Goal: Information Seeking & Learning: Learn about a topic

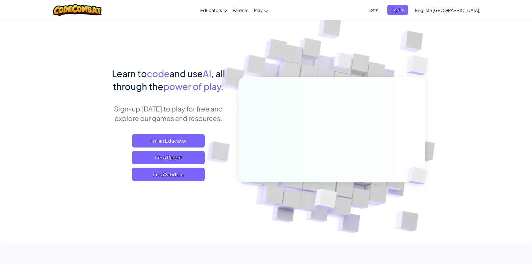
click at [180, 171] on span "I'm a Student" at bounding box center [168, 173] width 73 height 13
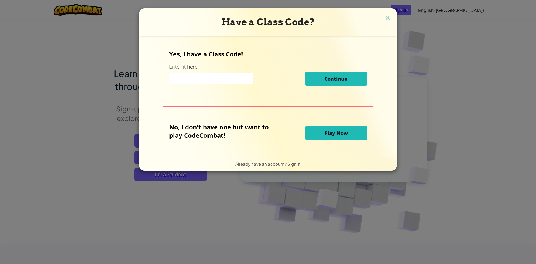
drag, startPoint x: 386, startPoint y: 39, endPoint x: 385, endPoint y: 43, distance: 3.7
click at [385, 43] on form "Yes, I have a Class Code! Enter it here: Continue No, I don't have one but want…" at bounding box center [268, 96] width 258 height 121
click at [387, 19] on img at bounding box center [387, 18] width 7 height 8
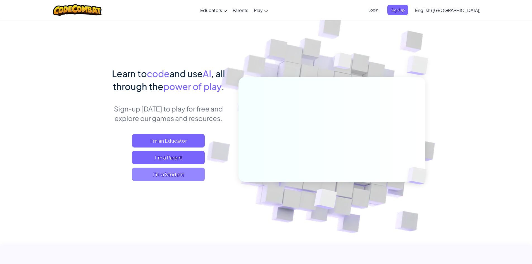
click at [186, 167] on span "I'm a Student" at bounding box center [168, 173] width 73 height 13
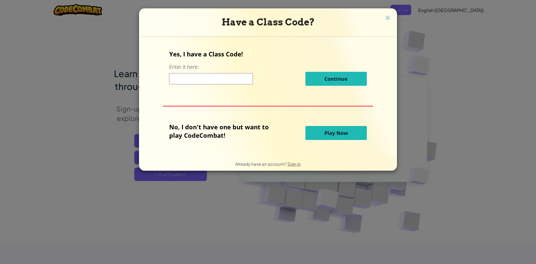
click at [217, 77] on input at bounding box center [211, 78] width 84 height 11
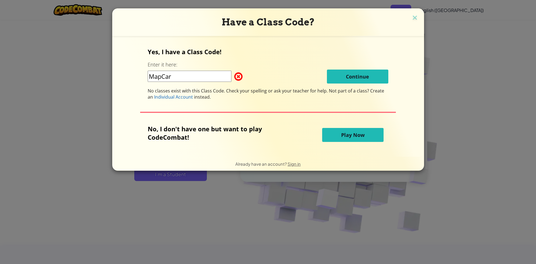
type input "MapCar"
click at [179, 79] on input "MapCar" at bounding box center [190, 76] width 84 height 11
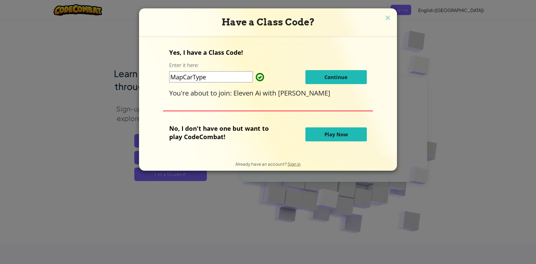
type input "MapCarType"
click at [355, 76] on button "Continue" at bounding box center [335, 77] width 61 height 14
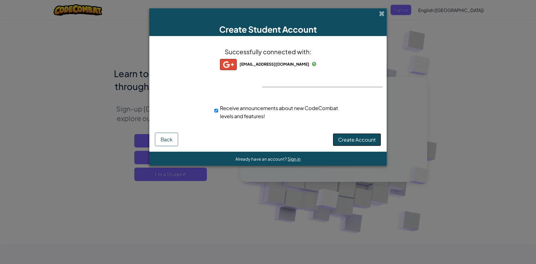
click at [367, 136] on span "Create Account" at bounding box center [357, 139] width 38 height 6
click at [367, 138] on button "Create Account" at bounding box center [357, 139] width 48 height 13
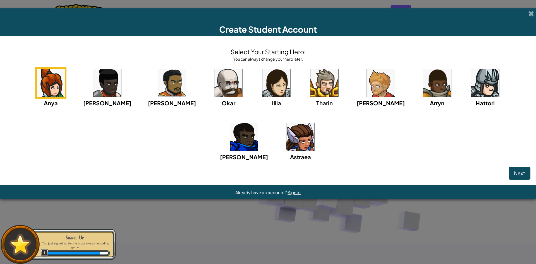
click at [214, 88] on img at bounding box center [228, 83] width 28 height 28
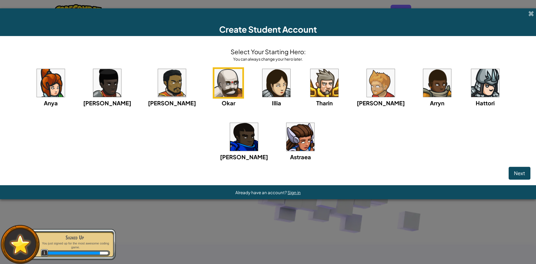
click at [214, 88] on img at bounding box center [228, 83] width 28 height 28
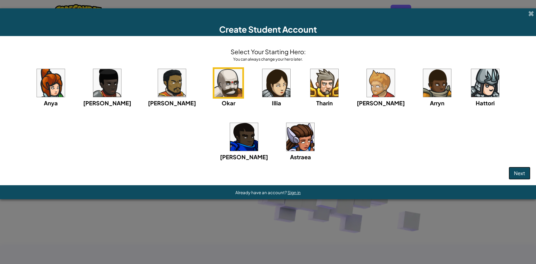
click at [516, 174] on span "Next" at bounding box center [519, 173] width 11 height 6
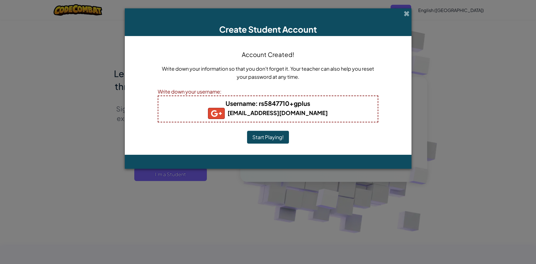
click at [276, 137] on button "Start Playing!" at bounding box center [268, 137] width 42 height 13
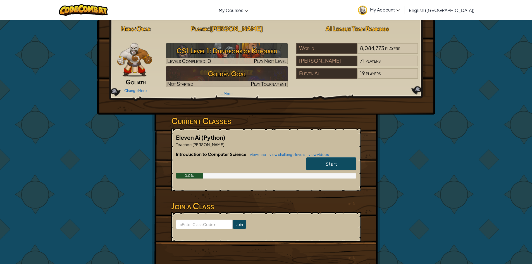
drag, startPoint x: 327, startPoint y: 163, endPoint x: 322, endPoint y: 163, distance: 5.6
click at [322, 163] on link "Start" at bounding box center [331, 163] width 50 height 13
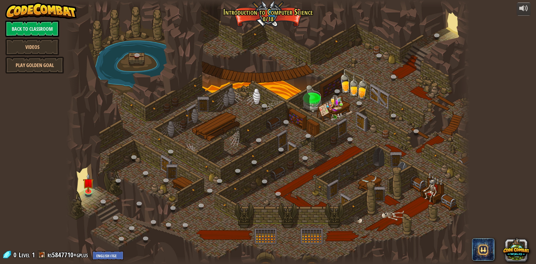
drag, startPoint x: 322, startPoint y: 163, endPoint x: 217, endPoint y: 77, distance: 135.0
click at [217, 77] on div at bounding box center [268, 132] width 404 height 264
click at [88, 183] on img at bounding box center [88, 178] width 11 height 25
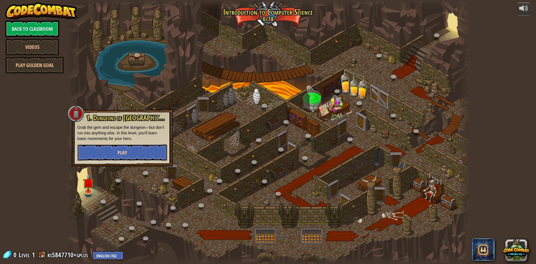
click at [100, 152] on button "Play" at bounding box center [122, 152] width 90 height 17
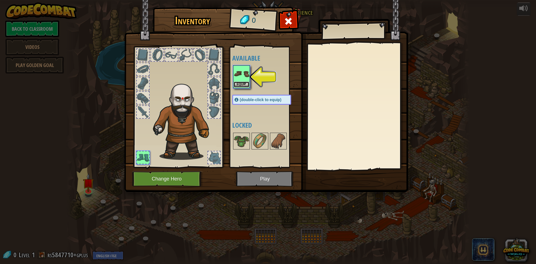
click at [241, 83] on button "Equip" at bounding box center [242, 85] width 16 height 6
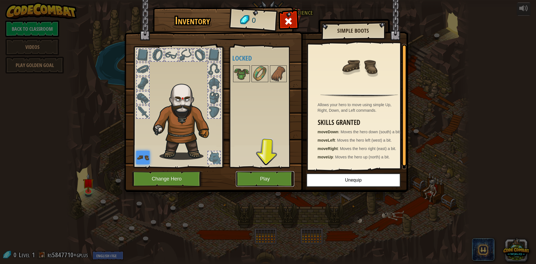
click at [251, 176] on button "Play" at bounding box center [265, 178] width 58 height 15
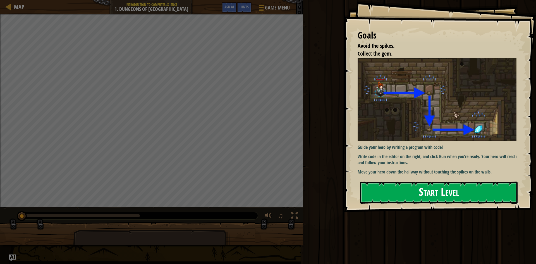
click at [404, 185] on button "Start Level" at bounding box center [438, 192] width 157 height 22
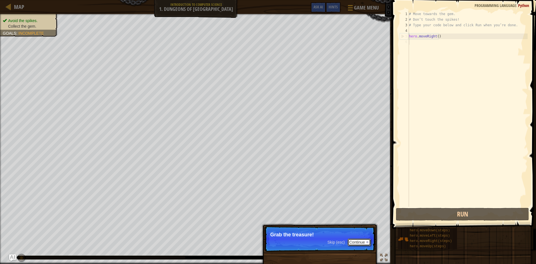
click at [361, 238] on button "Continue" at bounding box center [359, 241] width 23 height 7
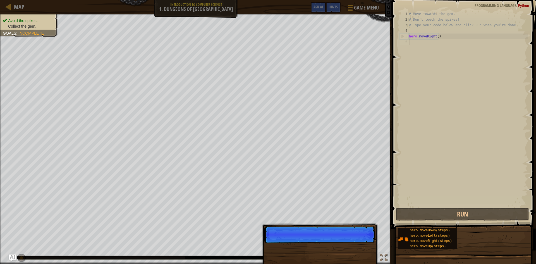
scroll to position [3, 0]
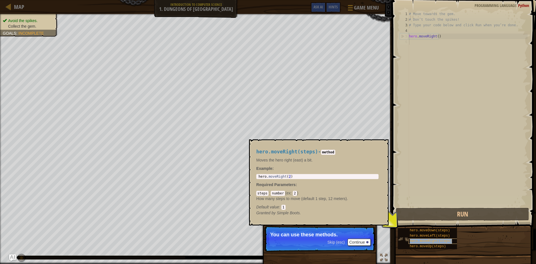
click at [419, 240] on span "hero.moveRight(steps)" at bounding box center [431, 241] width 42 height 4
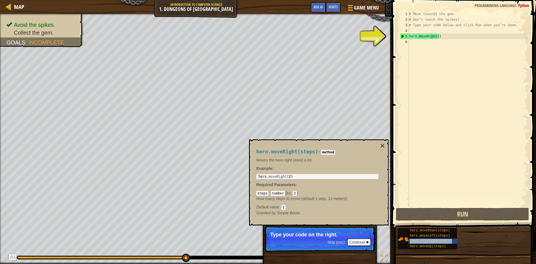
type textarea "hero.moveRighero.moveRight(steps)ht()"
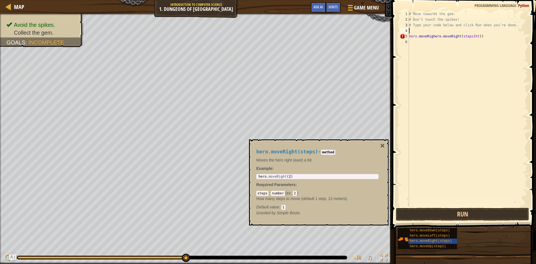
click at [482, 33] on div "# Move towards the gem. # Don’t touch the spikes! # Type your code below and cl…" at bounding box center [468, 114] width 120 height 207
click at [478, 36] on div "# Move towards the gem. # Don’t touch the spikes! # Type your code below and cl…" at bounding box center [468, 114] width 120 height 207
type textarea "hero.moveRi"
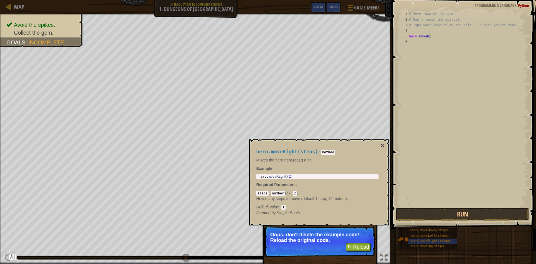
type textarea "hero.moveRight(2)"
drag, startPoint x: 322, startPoint y: 175, endPoint x: 434, endPoint y: 37, distance: 178.0
click at [434, 0] on body "Map Introduction to Computer Science 1. Dungeons of Kithgard Game Menu Done Hin…" at bounding box center [268, 0] width 536 height 0
click at [434, 37] on div "# Move towards the gem. # Don’t touch the spikes! # Type your code below and cl…" at bounding box center [468, 114] width 120 height 207
click at [426, 41] on div "# Move towards the gem. # Don’t touch the spikes! # Type your code below and cl…" at bounding box center [468, 114] width 120 height 207
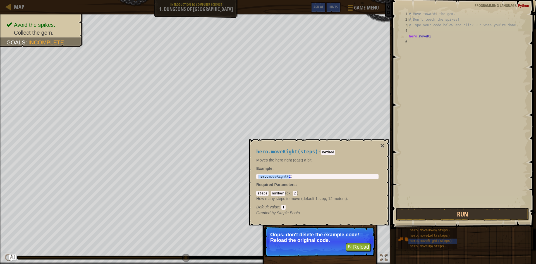
click at [424, 34] on div "# Move towards the gem. # Don’t touch the spikes! # Type your code below and cl…" at bounding box center [468, 114] width 120 height 207
type textarea "hero.moveRi"
click at [382, 142] on button "×" at bounding box center [382, 146] width 4 height 8
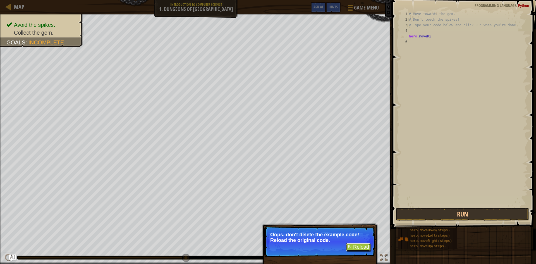
click at [356, 245] on button "↻ Reload" at bounding box center [358, 247] width 25 height 8
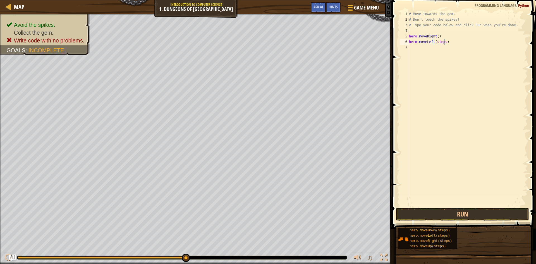
click at [444, 42] on div "# Move towards the gem. # Don’t touch the spikes! # Type your code below and cl…" at bounding box center [468, 114] width 120 height 207
click at [496, 216] on button "Run" at bounding box center [462, 214] width 133 height 13
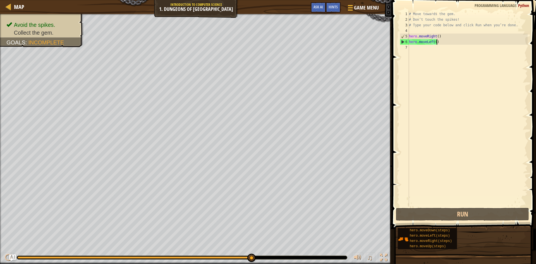
click at [439, 43] on div "# Move towards the gem. # Don’t touch the spikes! # Type your code below and cl…" at bounding box center [468, 114] width 120 height 207
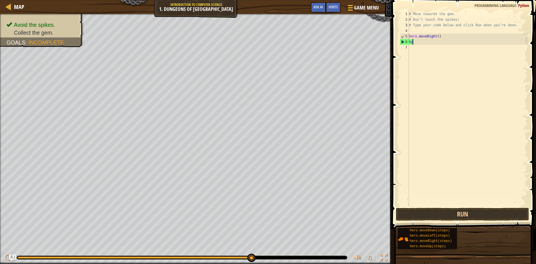
type textarea "h"
click at [446, 40] on div "# Move towards the gem. # Don’t touch the spikes! # Type your code below and cl…" at bounding box center [468, 108] width 120 height 195
click at [493, 212] on button "Run" at bounding box center [462, 214] width 133 height 13
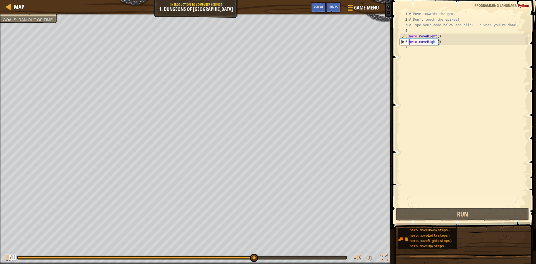
click at [441, 43] on div "# Move towards the gem. # Don’t touch the spikes! # Type your code below and cl…" at bounding box center [468, 114] width 120 height 207
click at [440, 41] on div "# Move towards the gem. # Don’t touch the spikes! # Type your code below and cl…" at bounding box center [468, 114] width 120 height 207
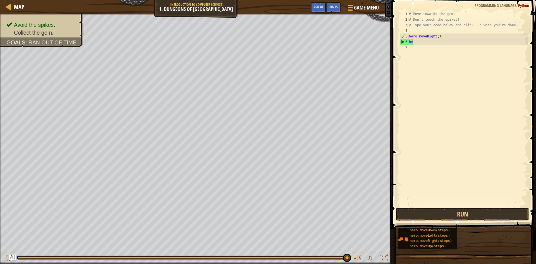
type textarea "h"
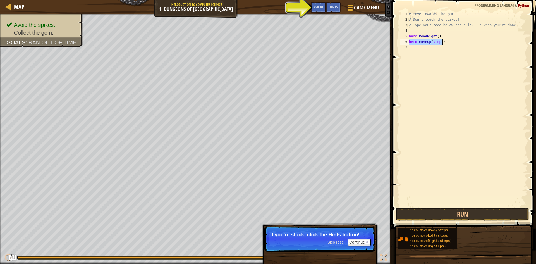
click at [440, 41] on div "# Move towards the gem. # Don’t touch the spikes! # Type your code below and cl…" at bounding box center [468, 108] width 120 height 195
click at [501, 211] on button "Run" at bounding box center [462, 214] width 133 height 13
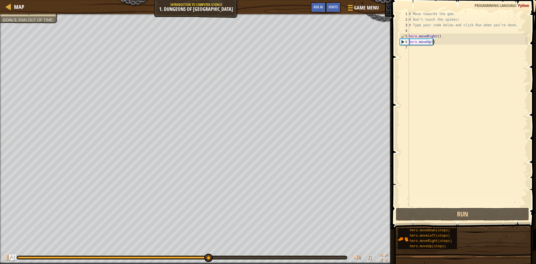
click at [434, 44] on div "# Move towards the gem. # Don’t touch the spikes! # Type your code below and cl…" at bounding box center [468, 114] width 120 height 207
click at [434, 42] on div "# Move towards the gem. # Don’t touch the spikes! # Type your code below and cl…" at bounding box center [468, 114] width 120 height 207
click at [432, 42] on div "# Move towards the gem. # Don’t touch the spikes! # Type your code below and cl…" at bounding box center [468, 114] width 120 height 207
click at [435, 42] on div "# Move towards the gem. # Don’t touch the spikes! # Type your code below and cl…" at bounding box center [468, 114] width 120 height 207
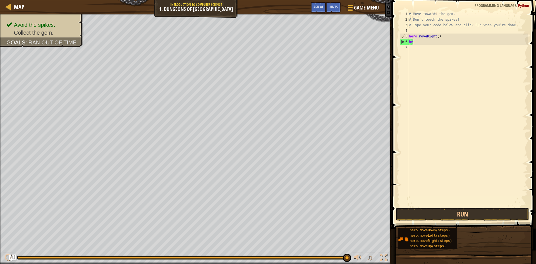
type textarea "h"
click at [443, 40] on div "# Move towards the gem. # Don’t touch the spikes! # Type your code below and cl…" at bounding box center [468, 108] width 120 height 195
click at [472, 215] on button "Run" at bounding box center [462, 214] width 133 height 13
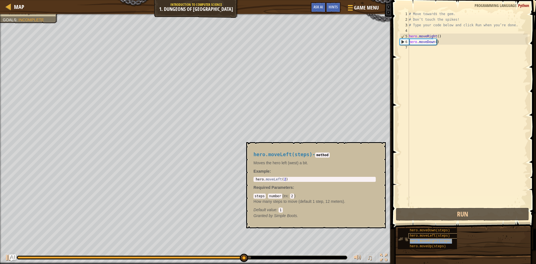
type textarea "hero.moveDown()hero.moveRight(steps)"
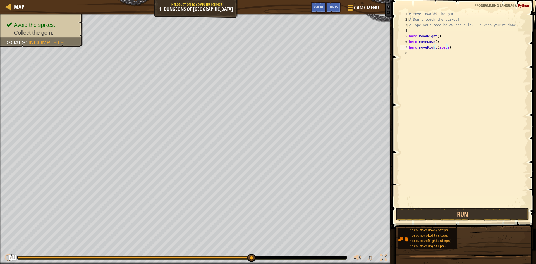
click at [445, 48] on div "# Move towards the gem. # Don’t touch the spikes! # Type your code below and cl…" at bounding box center [468, 114] width 120 height 207
type textarea "hero.moveRight()"
click at [498, 214] on button "Run" at bounding box center [462, 214] width 133 height 13
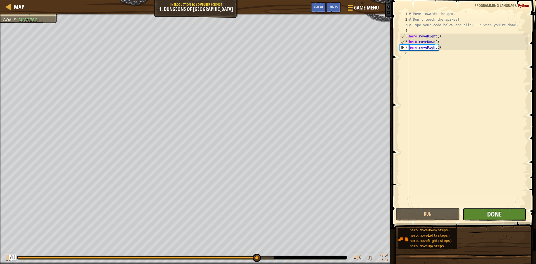
click at [497, 215] on span "Done" at bounding box center [494, 213] width 15 height 9
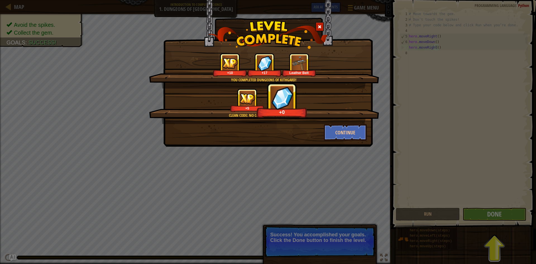
click at [480, 214] on div "You completed Dungeons of Kithgard! +10 +17 Leather Belt Clean code: no code er…" at bounding box center [268, 132] width 536 height 264
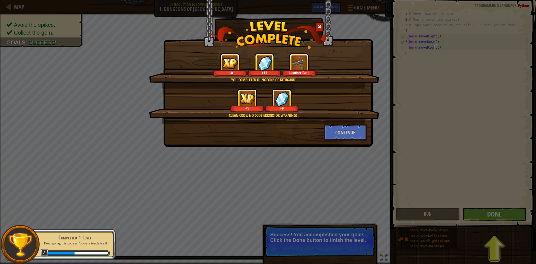
drag, startPoint x: 480, startPoint y: 227, endPoint x: 482, endPoint y: 224, distance: 3.1
click at [480, 226] on div "You completed Dungeons of Kithgard! +10 +17 Leather Belt Clean code: no code er…" at bounding box center [268, 132] width 536 height 264
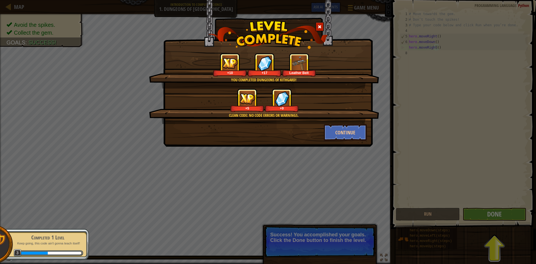
click at [487, 217] on div "You completed Dungeons of Kithgard! +10 +17 Leather Belt Clean code: no code er…" at bounding box center [268, 132] width 536 height 264
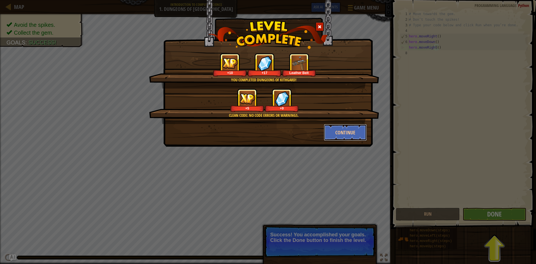
drag, startPoint x: 330, startPoint y: 132, endPoint x: 412, endPoint y: 172, distance: 90.9
click at [330, 138] on button "Continue" at bounding box center [345, 132] width 43 height 17
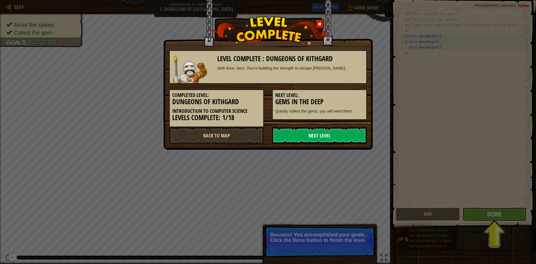
click at [342, 136] on link "Next Level" at bounding box center [319, 135] width 95 height 17
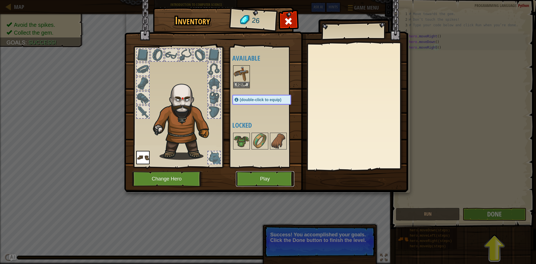
click at [249, 178] on button "Play" at bounding box center [265, 178] width 58 height 15
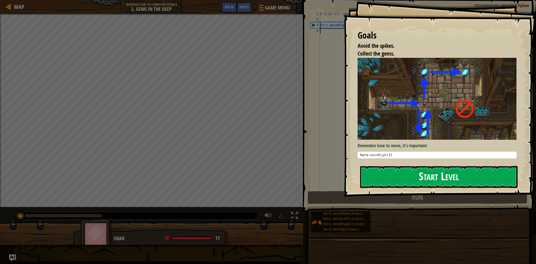
click at [384, 167] on button "Start Level" at bounding box center [438, 177] width 157 height 22
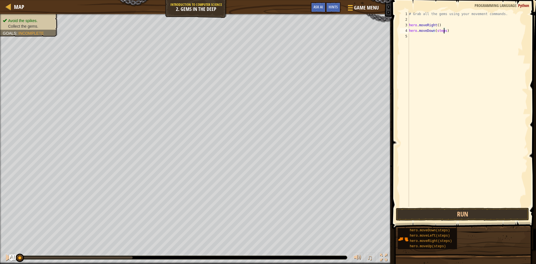
click at [444, 31] on div "# Grab all the gems using your movement commands. hero . moveRight ( ) hero . m…" at bounding box center [468, 114] width 120 height 207
click at [469, 209] on button "Run" at bounding box center [462, 214] width 133 height 13
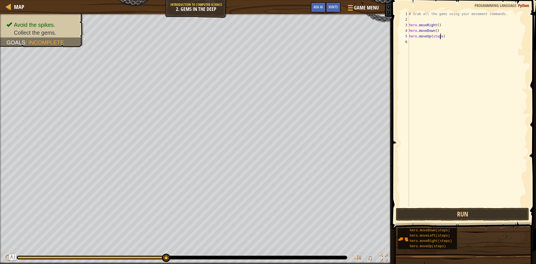
click at [440, 36] on div "# Grab all the gems using your movement commands. hero . moveRight ( ) hero . m…" at bounding box center [468, 114] width 120 height 207
click at [435, 213] on button "Run" at bounding box center [462, 214] width 133 height 13
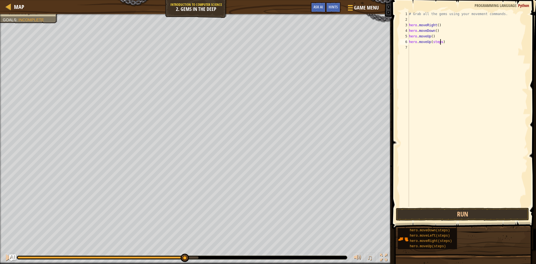
click at [439, 42] on div "# Grab all the gems using your movement commands. hero . moveRight ( ) hero . m…" at bounding box center [468, 114] width 120 height 207
click at [447, 213] on button "Run" at bounding box center [462, 214] width 133 height 13
click at [445, 47] on div "# Grab all the gems using your movement commands. hero . moveRight ( ) hero . m…" at bounding box center [468, 114] width 120 height 207
click at [443, 53] on div "# Grab all the gems using your movement commands. hero . moveRight ( ) hero . m…" at bounding box center [468, 114] width 120 height 207
click at [444, 52] on div "# Grab all the gems using your movement commands. hero . moveRight ( ) hero . m…" at bounding box center [468, 114] width 120 height 207
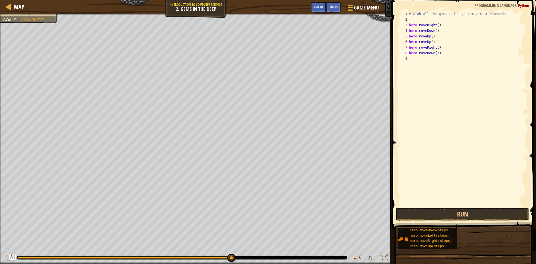
type textarea "hero.moveDown()"
click at [487, 214] on button "Run" at bounding box center [462, 214] width 133 height 13
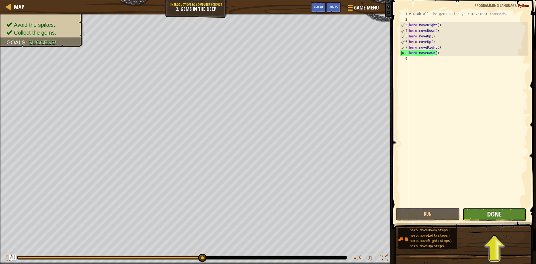
click at [500, 214] on span "Done" at bounding box center [494, 213] width 15 height 9
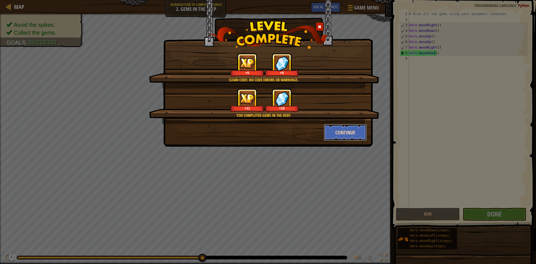
click at [339, 137] on button "Continue" at bounding box center [345, 132] width 43 height 17
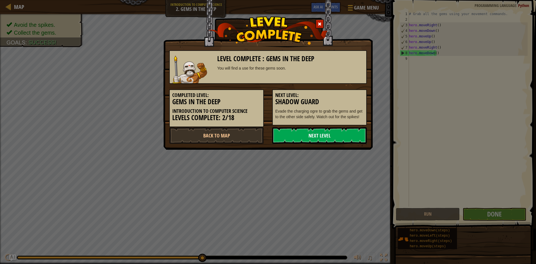
click at [333, 135] on link "Next Level" at bounding box center [319, 135] width 95 height 17
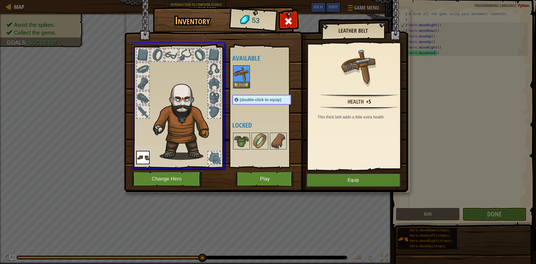
drag, startPoint x: 238, startPoint y: 81, endPoint x: 227, endPoint y: 154, distance: 73.5
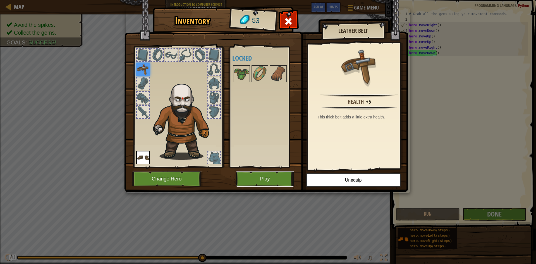
click at [262, 178] on button "Play" at bounding box center [265, 178] width 58 height 15
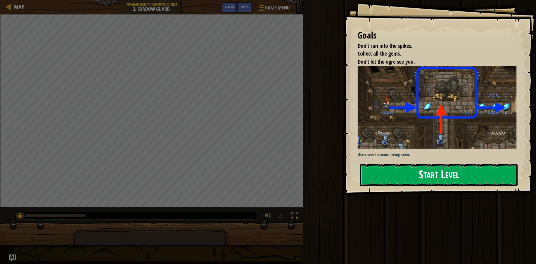
click at [434, 175] on button "Start Level" at bounding box center [438, 175] width 157 height 22
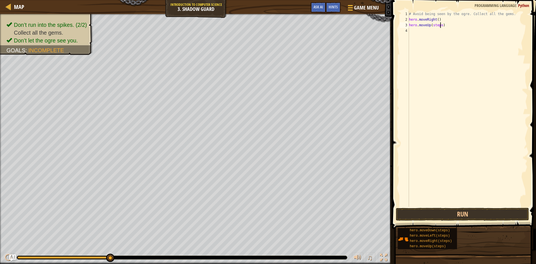
click at [440, 25] on div "# Avoid being seen by the ogre. Collect all the gems. hero . moveRight ( ) hero…" at bounding box center [468, 114] width 120 height 207
click at [446, 32] on div "# Avoid being seen by the ogre. Collect all the gems. hero . moveRight ( ) hero…" at bounding box center [468, 114] width 120 height 207
click at [444, 38] on div "# Avoid being seen by the ogre. Collect all the gems. hero . moveRight ( ) hero…" at bounding box center [468, 114] width 120 height 207
click at [424, 212] on button "Run" at bounding box center [462, 214] width 133 height 13
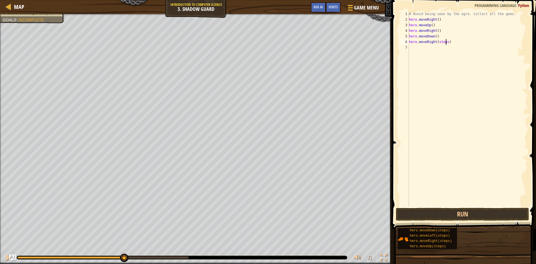
click at [445, 40] on div "# Avoid being seen by the ogre. Collect all the gems. hero . moveRight ( ) hero…" at bounding box center [468, 114] width 120 height 207
click at [444, 47] on div "# Avoid being seen by the ogre. Collect all the gems. hero . moveRight ( ) hero…" at bounding box center [468, 114] width 120 height 207
click at [443, 54] on div "# Avoid being seen by the ogre. Collect all the gems. hero . moveRight ( ) hero…" at bounding box center [468, 114] width 120 height 207
type textarea "hero.mohero.moveDown(steps)veLeft()"
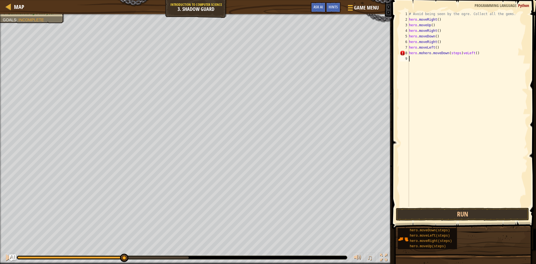
drag, startPoint x: 461, startPoint y: 56, endPoint x: 450, endPoint y: 60, distance: 11.1
click at [450, 61] on div "# Avoid being seen by the ogre. Collect all the gems. hero . moveRight ( ) hero…" at bounding box center [468, 114] width 120 height 207
drag, startPoint x: 455, startPoint y: 54, endPoint x: 440, endPoint y: 75, distance: 26.3
click at [440, 75] on div "# Avoid being seen by the ogre. Collect all the gems. hero . moveRight ( ) hero…" at bounding box center [468, 114] width 120 height 207
click at [468, 50] on div "# Avoid being seen by the ogre. Collect all the gems. hero . moveRight ( ) hero…" at bounding box center [468, 108] width 120 height 195
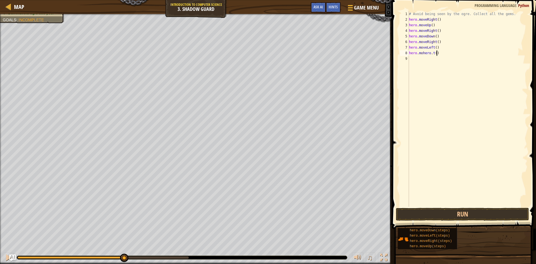
click at [436, 54] on div "# Avoid being seen by the ogre. Collect all the gems. hero . moveRight ( ) hero…" at bounding box center [468, 114] width 120 height 207
type textarea "h"
click at [426, 214] on button "Run" at bounding box center [462, 214] width 133 height 13
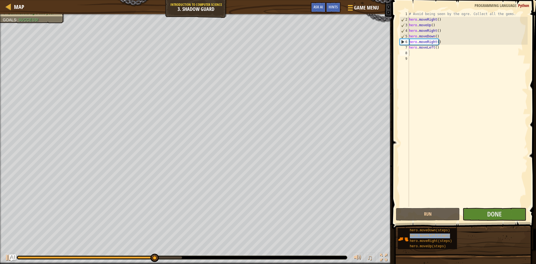
type textarea "hero.moveLeft(steps)"
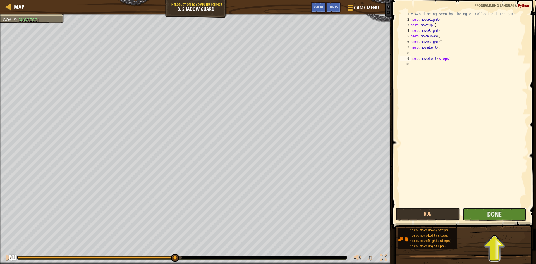
click at [503, 211] on button "Done" at bounding box center [495, 214] width 64 height 13
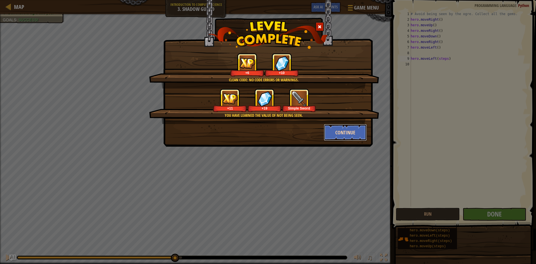
click at [346, 131] on button "Continue" at bounding box center [345, 132] width 43 height 17
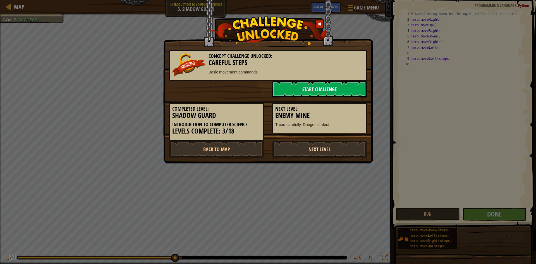
click at [342, 145] on link "Next Level" at bounding box center [319, 149] width 95 height 17
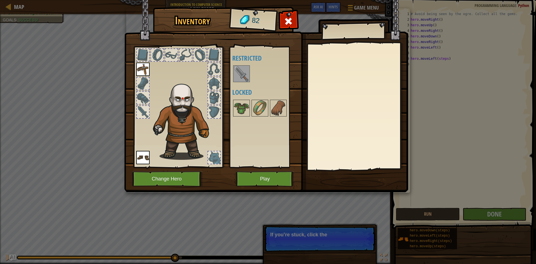
click at [240, 81] on img at bounding box center [242, 74] width 16 height 16
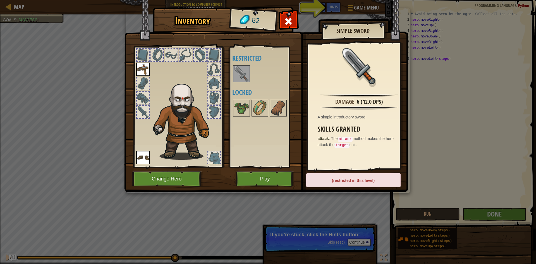
drag, startPoint x: 240, startPoint y: 72, endPoint x: 143, endPoint y: 111, distance: 105.0
click at [143, 111] on div "Inventory 82 Available Equip Equip (double-click to equip) Restricted Locked Si…" at bounding box center [268, 100] width 284 height 184
click at [248, 177] on button "Play" at bounding box center [265, 178] width 58 height 15
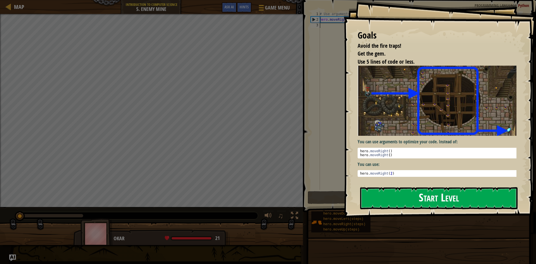
click at [479, 203] on button "Start Level" at bounding box center [438, 198] width 157 height 22
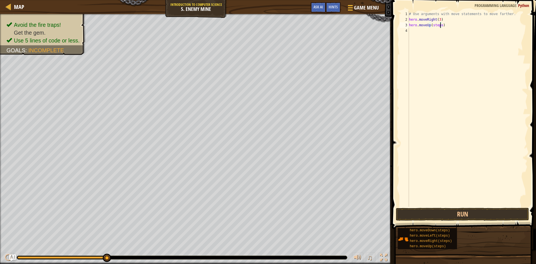
click at [440, 26] on div "# Use arguments with move statements to move farther. hero . moveRight ( 3 ) he…" at bounding box center [468, 114] width 120 height 207
click at [446, 31] on div "# Use arguments with move statements to move farther. hero . moveRight ( 3 ) he…" at bounding box center [468, 114] width 120 height 207
click at [445, 36] on div "# Use arguments with move statements to move farther. hero . moveRight ( 3 ) he…" at bounding box center [468, 114] width 120 height 207
click at [444, 36] on div "# Use arguments with move statements to move farther. hero . moveRight ( 3 ) he…" at bounding box center [468, 114] width 120 height 207
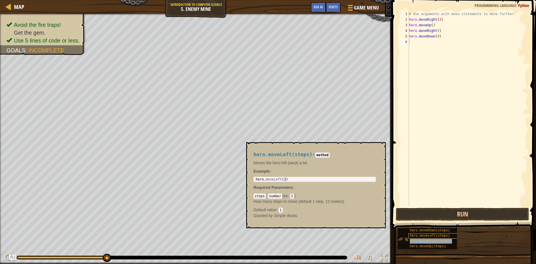
type textarea "hero.moveRight(steps)"
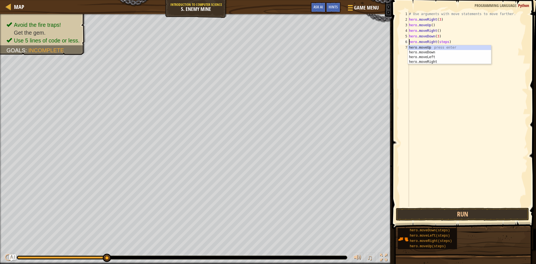
click at [464, 104] on div "# Use arguments with move statements to move farther. hero . moveRight ( 3 ) he…" at bounding box center [468, 114] width 120 height 207
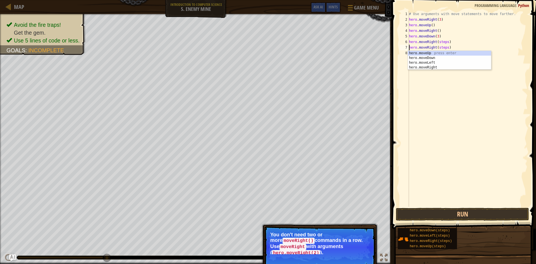
click at [451, 46] on div "# Use arguments with move statements to move farther. hero . moveRight ( 3 ) he…" at bounding box center [468, 114] width 120 height 207
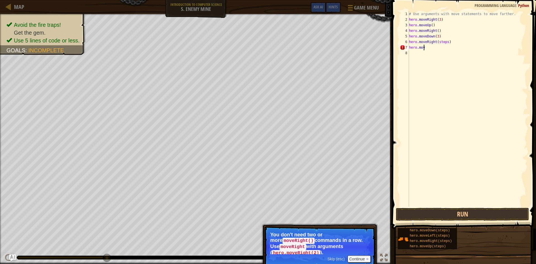
type textarea "h"
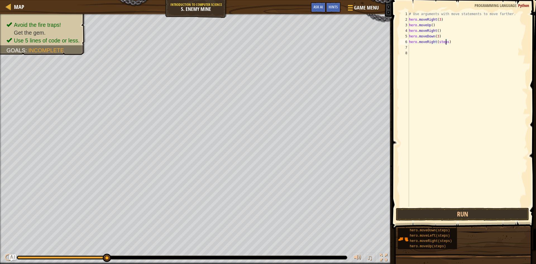
click at [446, 41] on div "# Use arguments with move statements to move farther. hero . moveRight ( 3 ) he…" at bounding box center [468, 114] width 120 height 207
type textarea "hero.moveRight(2)"
click at [477, 212] on button "Run" at bounding box center [462, 214] width 133 height 13
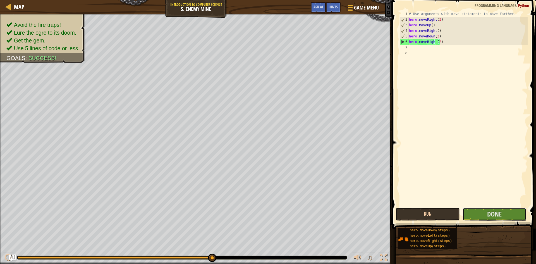
click at [477, 212] on button "Done" at bounding box center [495, 214] width 64 height 13
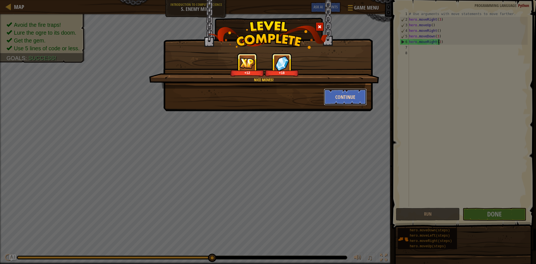
click at [346, 92] on button "Continue" at bounding box center [345, 96] width 43 height 17
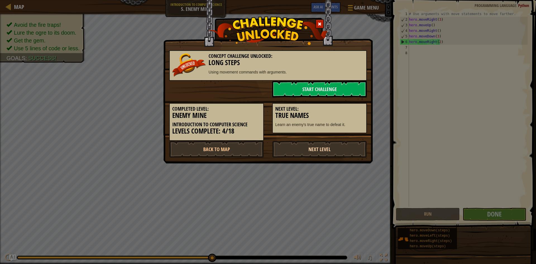
click at [336, 148] on link "Next Level" at bounding box center [319, 149] width 95 height 17
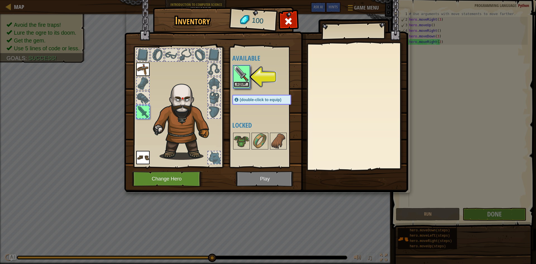
click at [238, 83] on button "Equip" at bounding box center [242, 85] width 16 height 6
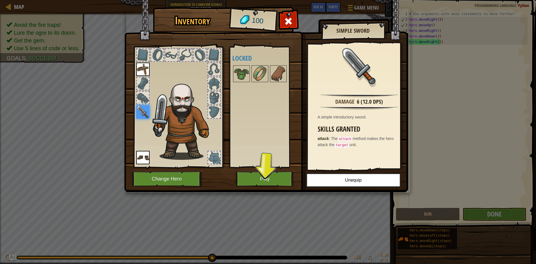
drag, startPoint x: 261, startPoint y: 171, endPoint x: 260, endPoint y: 157, distance: 14.0
click at [261, 170] on img at bounding box center [266, 90] width 284 height 203
click at [252, 175] on button "Play" at bounding box center [265, 178] width 58 height 15
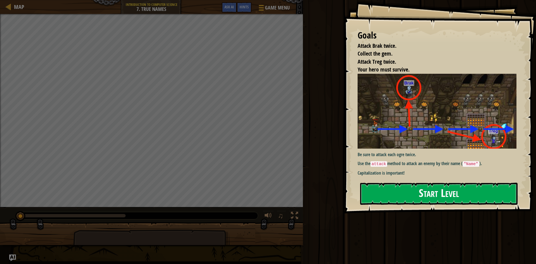
click at [425, 200] on button "Start Level" at bounding box center [438, 194] width 157 height 22
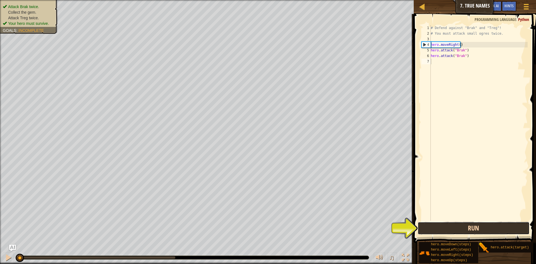
click at [442, 231] on button "Run" at bounding box center [474, 228] width 112 height 13
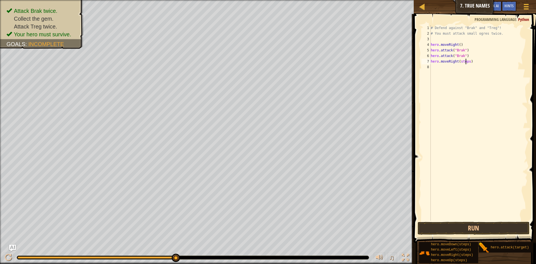
click at [466, 61] on div "# Defend against "Brak" and "Treg"! # You must attack small ogres twice. hero .…" at bounding box center [479, 128] width 98 height 207
click at [466, 62] on div "# Defend against "Brak" and "Treg"! # You must attack small ogres twice. hero .…" at bounding box center [479, 128] width 98 height 207
click at [467, 62] on div "# Defend against "Brak" and "Treg"! # You must attack small ogres twice. hero .…" at bounding box center [479, 128] width 98 height 207
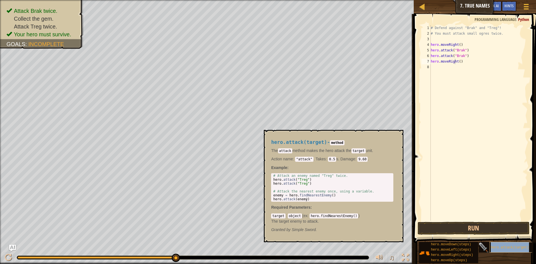
type textarea "hero.moveRighhero.attack(target)t()"
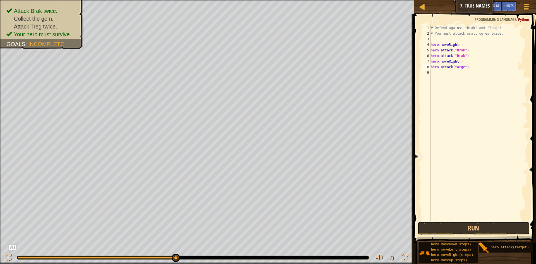
drag, startPoint x: 481, startPoint y: 227, endPoint x: 480, endPoint y: 219, distance: 7.6
click at [481, 226] on button "Run" at bounding box center [474, 228] width 112 height 13
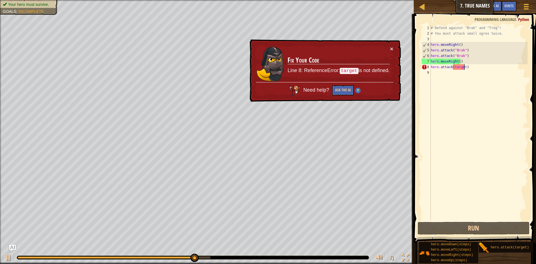
click at [464, 65] on div "# Defend against "Brak" and "Treg"! # You must attack small ogres twice. hero .…" at bounding box center [479, 128] width 98 height 207
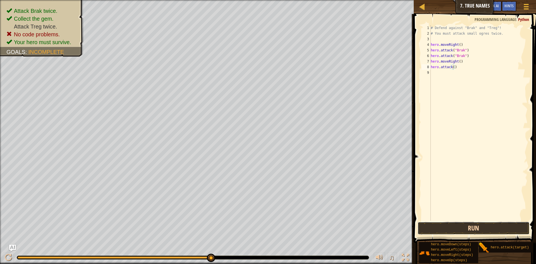
click at [478, 224] on button "Run" at bounding box center [474, 228] width 112 height 13
click at [483, 229] on button "Run" at bounding box center [474, 228] width 112 height 13
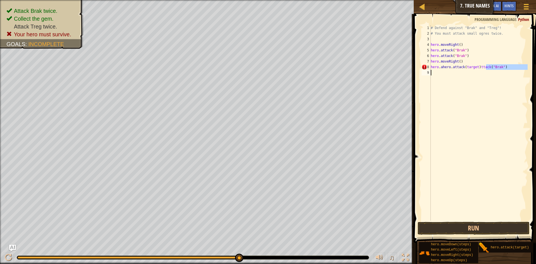
drag, startPoint x: 486, startPoint y: 66, endPoint x: 434, endPoint y: 75, distance: 52.1
click at [434, 75] on div "# Defend against "Brak" and "Treg"! # You must attack small ogres twice. hero .…" at bounding box center [479, 128] width 98 height 207
drag, startPoint x: 483, startPoint y: 67, endPoint x: 476, endPoint y: 71, distance: 7.4
click at [475, 72] on div "# Defend against "Brak" and "Treg"! # You must attack small ogres twice. hero .…" at bounding box center [479, 128] width 98 height 207
type textarea "hero.ahero.attack(target)ttack("Brak")"
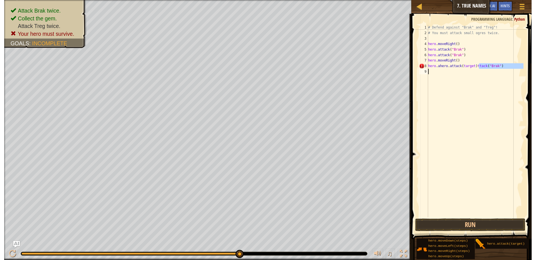
scroll to position [3, 0]
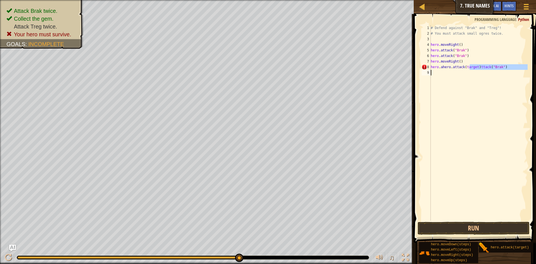
drag, startPoint x: 469, startPoint y: 69, endPoint x: 439, endPoint y: 74, distance: 30.8
click at [439, 74] on div "# Defend against "Brak" and "Treg"! # You must attack small ogres twice. hero .…" at bounding box center [479, 128] width 98 height 207
click at [486, 65] on div "# Defend against "Brak" and "Treg"! # You must attack small ogres twice. hero .…" at bounding box center [479, 122] width 98 height 195
click at [476, 68] on div "# Defend against "Brak" and "Treg"! # You must attack small ogres twice. hero .…" at bounding box center [479, 128] width 98 height 207
click at [476, 67] on div "# Defend against "Brak" and "Treg"! # You must attack small ogres twice. hero .…" at bounding box center [479, 128] width 98 height 207
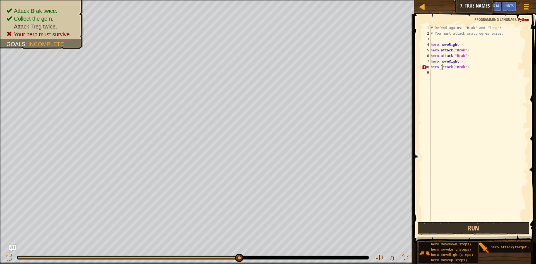
click at [442, 67] on div "# Defend against "Brak" and "Treg"! # You must attack small ogres twice. hero .…" at bounding box center [479, 128] width 98 height 207
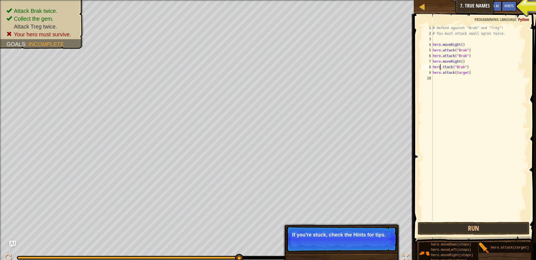
click at [440, 68] on div "# Defend against "Brak" and "Treg"! # You must attack small ogres twice. hero .…" at bounding box center [480, 128] width 96 height 207
click at [442, 68] on div "# Defend against "Brak" and "Treg"! # You must attack small ogres twice. hero .…" at bounding box center [480, 128] width 96 height 207
type textarea "hero.attack("Brak")"
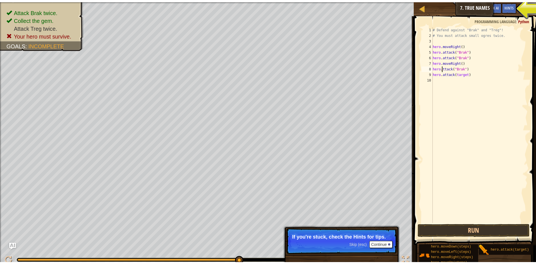
scroll to position [3, 1]
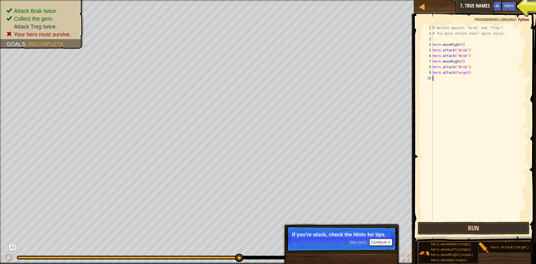
click at [459, 91] on div "# Defend against "Brak" and "Treg"! # You must attack small ogres twice. hero .…" at bounding box center [480, 128] width 96 height 207
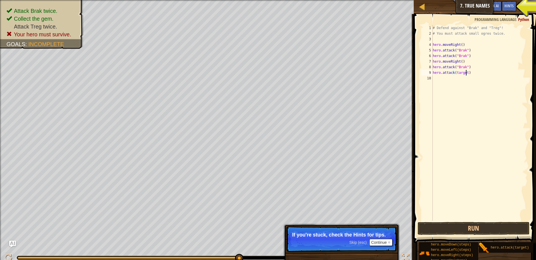
click at [466, 73] on div "# Defend against "Brak" and "Treg"! # You must attack small ogres twice. hero .…" at bounding box center [480, 128] width 96 height 207
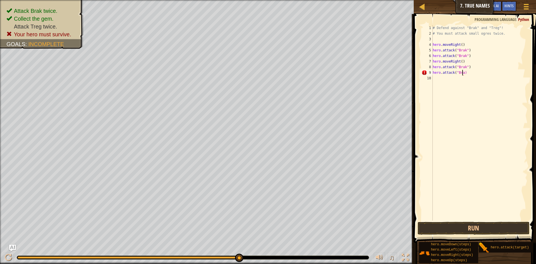
scroll to position [3, 3]
click at [488, 222] on button "Run" at bounding box center [474, 228] width 112 height 13
type textarea "hero.attack("Brak")"
type textarea "hero.moveRight(steps)"
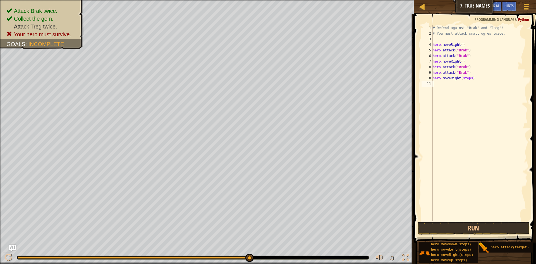
click at [478, 130] on div "# Defend against "Brak" and "Treg"! # You must attack small ogres twice. hero .…" at bounding box center [480, 128] width 96 height 207
click at [469, 65] on div "# Defend against "Brak" and "Treg"! # You must attack small ogres twice. hero .…" at bounding box center [480, 128] width 96 height 207
type textarea "h"
drag, startPoint x: 459, startPoint y: 80, endPoint x: 479, endPoint y: 82, distance: 19.6
click at [479, 81] on div "# Defend against "Brak" and "Treg"! # You must attack small ogres twice. hero .…" at bounding box center [480, 128] width 96 height 207
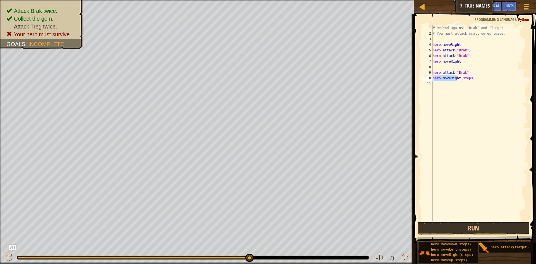
drag, startPoint x: 457, startPoint y: 75, endPoint x: 433, endPoint y: 80, distance: 24.4
click at [433, 80] on div "# Defend against "Brak" and "Treg"! # You must attack small ogres twice. hero .…" at bounding box center [480, 128] width 96 height 207
drag, startPoint x: 454, startPoint y: 83, endPoint x: 433, endPoint y: 79, distance: 21.8
click at [433, 79] on div "# Defend against "Brak" and "Treg"! # You must attack small ogres twice. hero .…" at bounding box center [480, 128] width 96 height 207
type textarea "hero.moveRight(steps)"
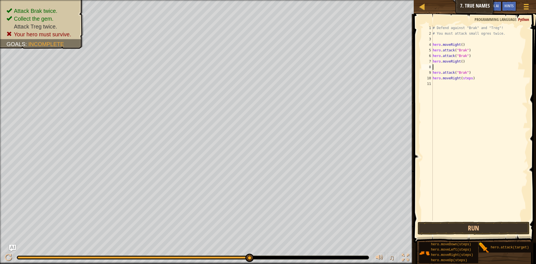
click at [443, 66] on div "# Defend against "Brak" and "Treg"! # You must attack small ogres twice. hero .…" at bounding box center [480, 128] width 96 height 207
drag, startPoint x: 441, startPoint y: 82, endPoint x: 432, endPoint y: 78, distance: 9.4
click at [432, 78] on div "1 2 3 4 5 6 7 8 9 10 11 # Defend against "Brak" and "Treg"! # You must attack s…" at bounding box center [473, 122] width 107 height 195
type textarea "hero.moveRight(steps)"
drag, startPoint x: 483, startPoint y: 81, endPoint x: 463, endPoint y: 65, distance: 26.3
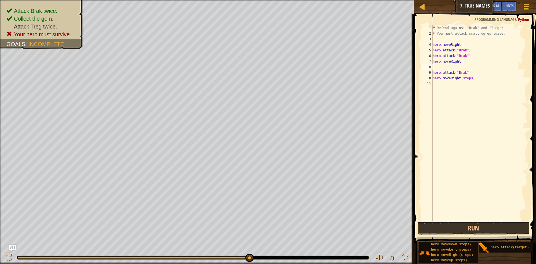
click at [463, 65] on div "# Defend against "Brak" and "Treg"! # You must attack small ogres twice. hero .…" at bounding box center [480, 128] width 96 height 207
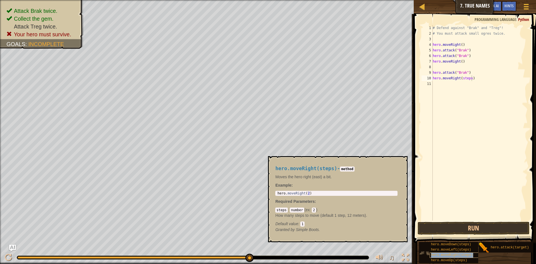
type textarea "hero.attack("Brak")"
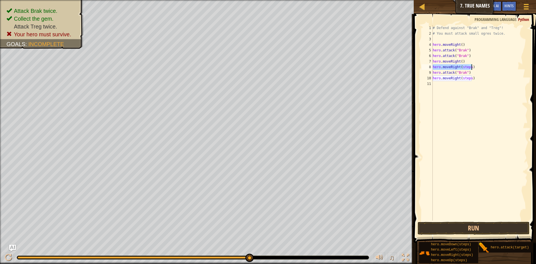
click at [470, 66] on div "# Defend against "Brak" and "Treg"! # You must attack small ogres twice. hero .…" at bounding box center [480, 122] width 96 height 195
click at [470, 78] on div "# Defend against "Brak" and "Treg"! # You must attack small ogres twice. hero .…" at bounding box center [480, 128] width 96 height 207
click at [473, 79] on div "# Defend against "Brak" and "Treg"! # You must attack small ogres twice. hero .…" at bounding box center [480, 128] width 96 height 207
type textarea "h"
click at [449, 228] on button "Run" at bounding box center [474, 228] width 112 height 13
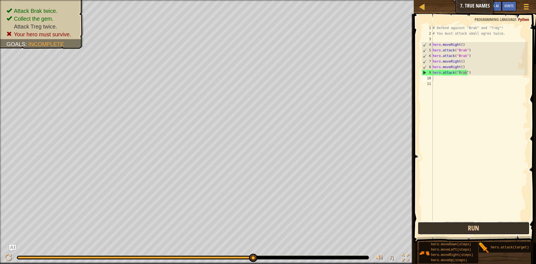
click at [451, 224] on button "Run" at bounding box center [474, 228] width 112 height 13
click at [463, 73] on div "# Defend against "Brak" and "Treg"! # You must attack small ogres twice. hero .…" at bounding box center [480, 128] width 96 height 207
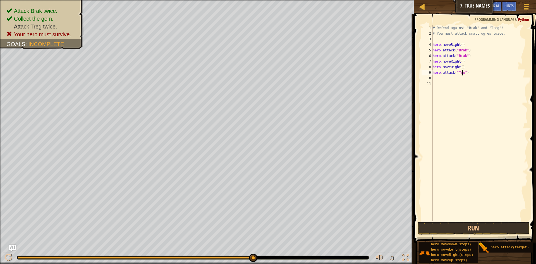
scroll to position [3, 3]
click at [426, 229] on button "Run" at bounding box center [474, 228] width 112 height 13
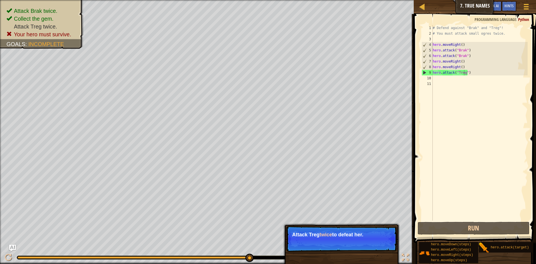
drag, startPoint x: 482, startPoint y: 243, endPoint x: 449, endPoint y: 86, distance: 160.6
click at [448, 85] on div "Hints Videos hero.attack("Treg") 1 2 3 4 5 6 7 8 9 10 11 # Defend against "Brak…" at bounding box center [474, 137] width 124 height 247
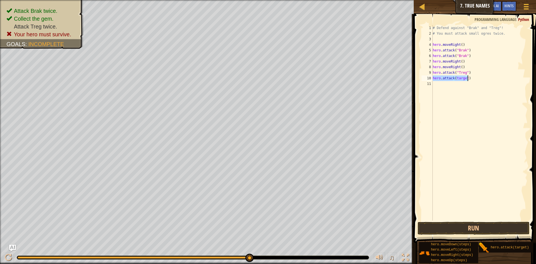
click at [465, 77] on div "# Defend against "Brak" and "Treg"! # You must attack small ogres twice. hero .…" at bounding box center [480, 122] width 96 height 195
click at [460, 229] on button "Run" at bounding box center [474, 228] width 112 height 13
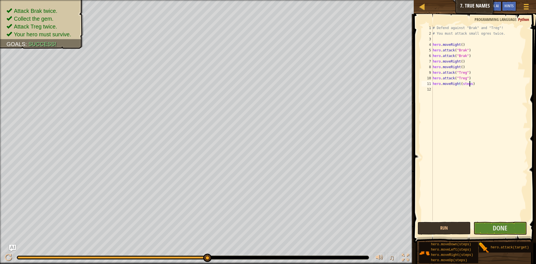
click at [470, 84] on div "# Defend against "Brak" and "Treg"! # You must attack small ogres twice. hero .…" at bounding box center [480, 128] width 96 height 207
type textarea "hero.moveRight()"
click at [494, 221] on span at bounding box center [475, 120] width 127 height 245
click at [495, 232] on span "Done" at bounding box center [500, 227] width 15 height 9
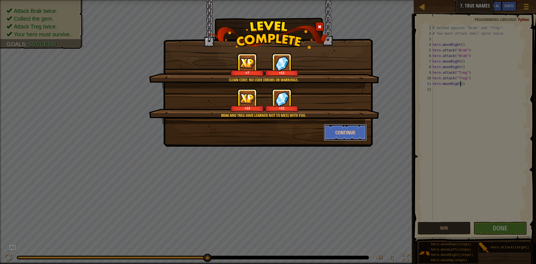
drag, startPoint x: 341, startPoint y: 135, endPoint x: 347, endPoint y: 152, distance: 18.5
click at [341, 134] on button "Continue" at bounding box center [345, 132] width 43 height 17
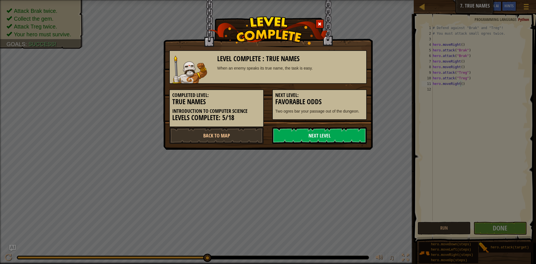
click at [334, 134] on link "Next Level" at bounding box center [319, 135] width 95 height 17
click at [334, 136] on link "Next Level" at bounding box center [319, 135] width 95 height 17
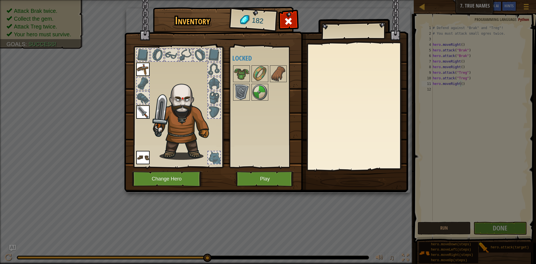
click at [282, 171] on img at bounding box center [266, 90] width 284 height 203
click at [240, 70] on img at bounding box center [242, 74] width 16 height 16
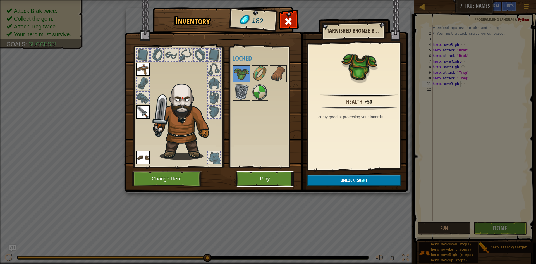
click at [277, 177] on button "Play" at bounding box center [265, 178] width 58 height 15
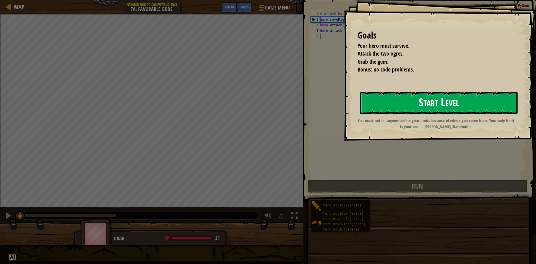
click at [395, 99] on button "Start Level" at bounding box center [438, 103] width 157 height 22
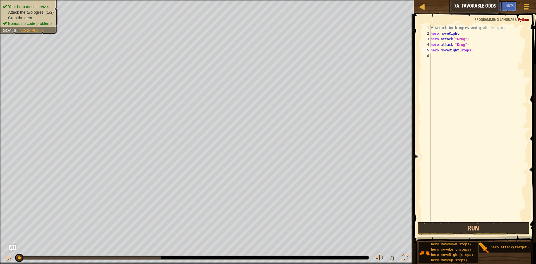
click at [467, 51] on div "# Attack both ogres and grab the gem. hero . moveRight ( ) hero . attack ( "Kru…" at bounding box center [479, 128] width 98 height 207
click at [468, 51] on div "# Attack both ogres and grab the gem. hero . moveRight ( ) hero . attack ( "Kru…" at bounding box center [479, 128] width 98 height 207
click at [466, 56] on div "# Attack both ogres and grab the gem. hero . moveRight ( ) hero . attack ( "Kru…" at bounding box center [479, 128] width 98 height 207
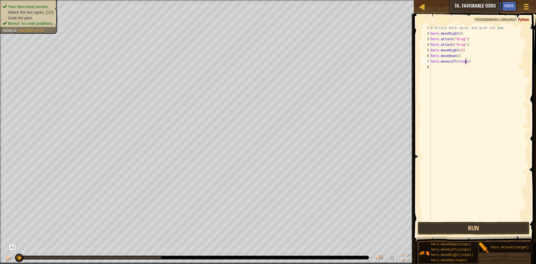
click at [466, 62] on div "# Attack both ogres and grab the gem. hero . moveRight ( ) hero . attack ( "Kru…" at bounding box center [479, 128] width 98 height 207
click at [463, 67] on div "# Attack both ogres and grab the gem. hero . moveRight ( ) hero . attack ( "Kru…" at bounding box center [479, 128] width 98 height 207
click at [464, 66] on div "# Attack both ogres and grab the gem. hero . moveRight ( ) hero . attack ( "Kru…" at bounding box center [479, 128] width 98 height 207
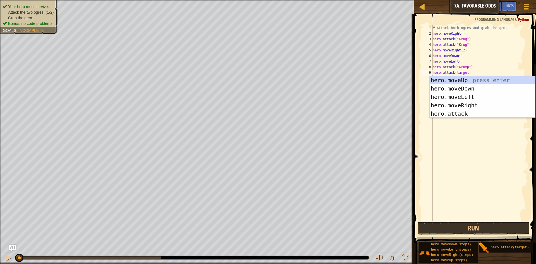
scroll to position [3, 3]
click at [465, 71] on div "# Attack both ogres and grab the gem. hero . moveRight ( ) hero . attack ( "Kru…" at bounding box center [480, 128] width 96 height 207
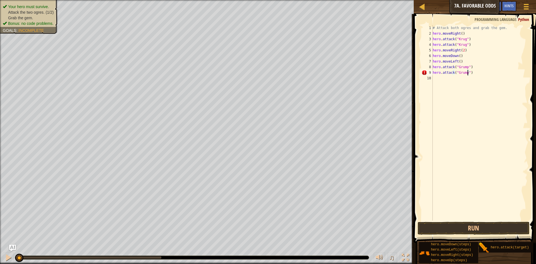
scroll to position [3, 3]
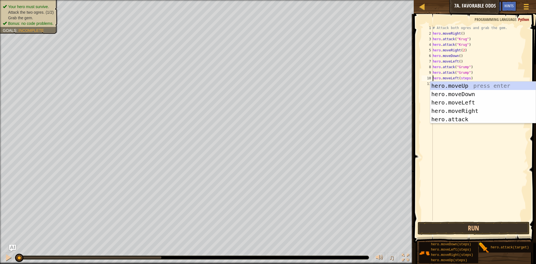
click at [467, 78] on div "# Attack both ogres and grab the gem. hero . moveRight ( ) hero . attack ( "Kru…" at bounding box center [480, 128] width 96 height 207
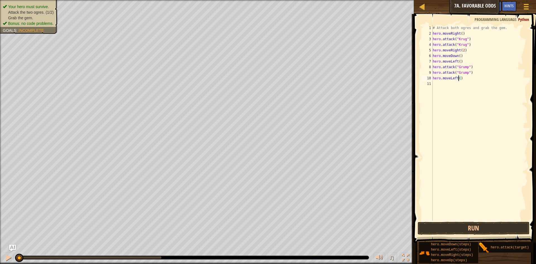
scroll to position [3, 2]
click at [497, 223] on button "Run" at bounding box center [474, 228] width 112 height 13
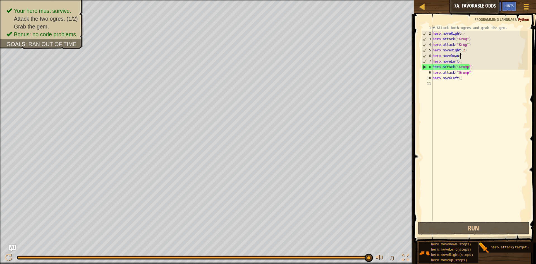
click at [462, 56] on div "# Attack both ogres and grab the gem. hero . moveRight ( ) hero . attack ( "Kru…" at bounding box center [480, 128] width 96 height 207
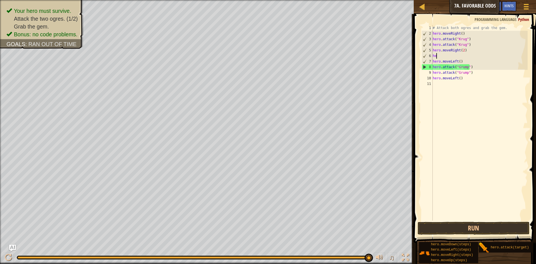
scroll to position [3, 0]
type textarea "h"
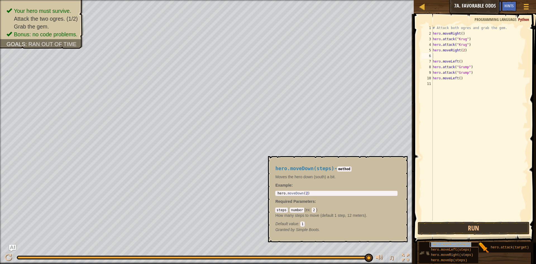
click at [465, 243] on span "hero.moveDown(steps)" at bounding box center [451, 244] width 40 height 4
click at [464, 56] on div "# Attack both ogres and grab the gem. hero . moveRight ( ) hero . attack ( "Kru…" at bounding box center [480, 122] width 96 height 195
type textarea "hero.moveUp()"
drag, startPoint x: 480, startPoint y: 225, endPoint x: 480, endPoint y: 217, distance: 7.8
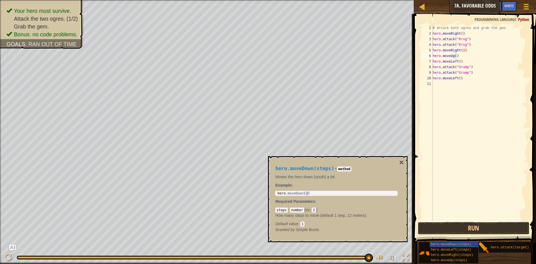
click at [480, 224] on button "Run" at bounding box center [474, 228] width 112 height 13
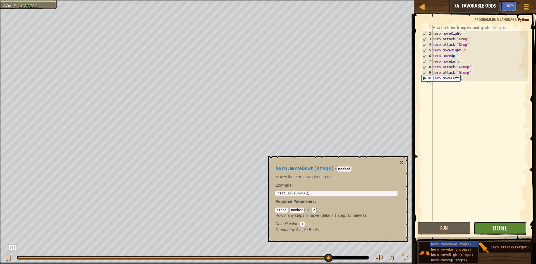
click at [490, 231] on button "Done" at bounding box center [499, 228] width 53 height 13
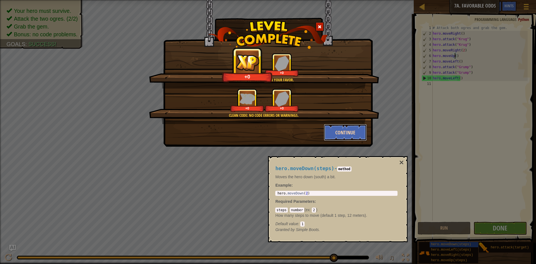
click at [334, 126] on button "Continue" at bounding box center [345, 132] width 43 height 17
click at [401, 161] on button "×" at bounding box center [401, 163] width 4 height 8
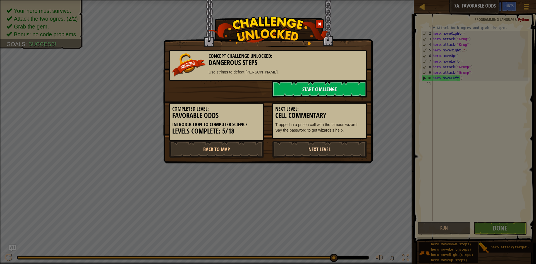
click at [341, 142] on link "Next Level" at bounding box center [319, 149] width 95 height 17
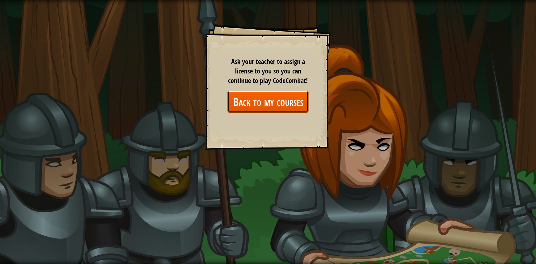
click at [304, 99] on link "Back to my courses" at bounding box center [267, 101] width 81 height 21
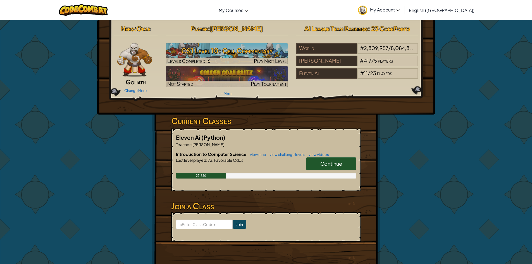
click at [321, 162] on span "Continue" at bounding box center [331, 163] width 22 height 6
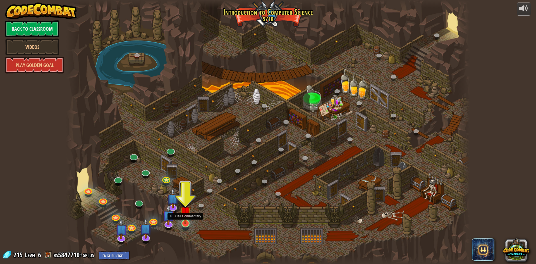
click at [186, 219] on img at bounding box center [185, 211] width 11 height 25
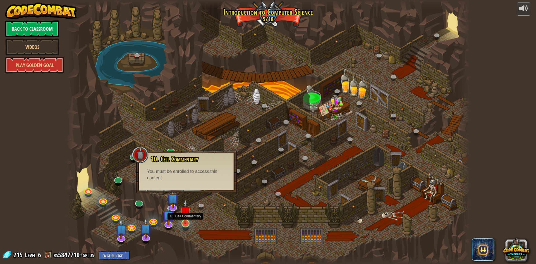
click at [185, 224] on img at bounding box center [185, 211] width 11 height 25
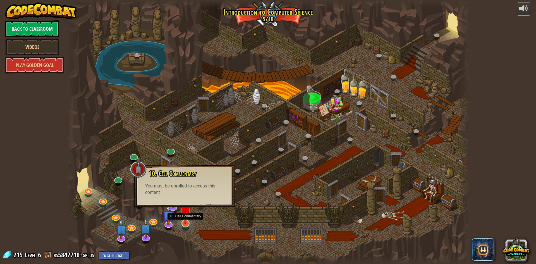
click at [185, 224] on img at bounding box center [185, 211] width 11 height 25
drag, startPoint x: 188, startPoint y: 217, endPoint x: 187, endPoint y: 227, distance: 10.1
click at [187, 227] on div at bounding box center [185, 228] width 6 height 5
click at [186, 229] on div at bounding box center [185, 228] width 6 height 5
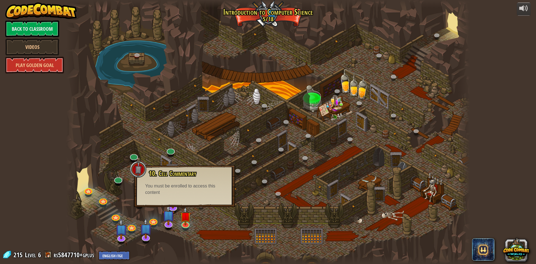
click at [186, 229] on div at bounding box center [185, 228] width 6 height 5
drag, startPoint x: 186, startPoint y: 229, endPoint x: 175, endPoint y: 228, distance: 11.0
click at [175, 228] on div at bounding box center [268, 132] width 404 height 264
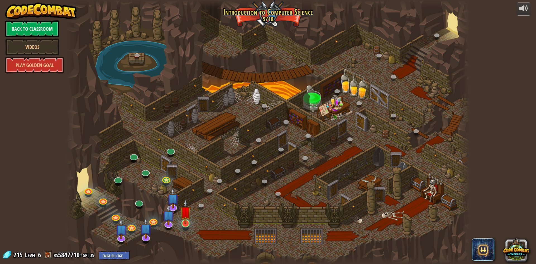
click at [183, 220] on img at bounding box center [185, 211] width 11 height 25
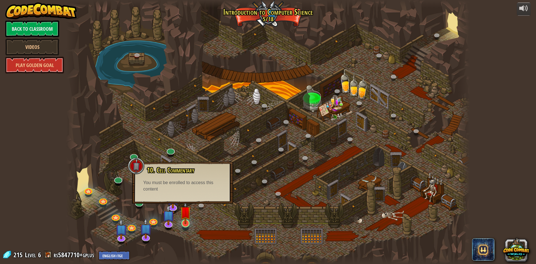
click at [183, 220] on img at bounding box center [185, 211] width 11 height 25
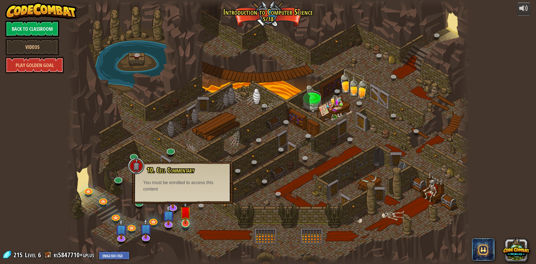
click at [184, 220] on img at bounding box center [185, 211] width 11 height 25
click at [184, 215] on img at bounding box center [185, 211] width 11 height 25
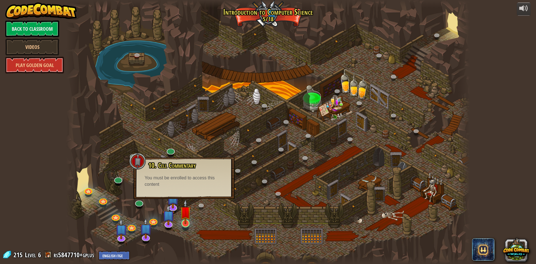
click at [184, 215] on img at bounding box center [185, 211] width 11 height 25
click at [147, 164] on div "10. Cell Commentary Trapped in a prison cell with the famous wizard! Say the pa…" at bounding box center [184, 175] width 90 height 26
click at [143, 162] on div at bounding box center [137, 161] width 17 height 17
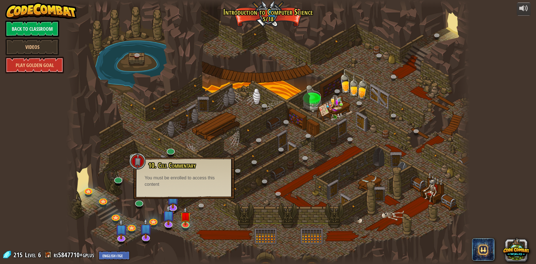
click at [142, 161] on div at bounding box center [137, 161] width 17 height 17
drag, startPoint x: 147, startPoint y: 165, endPoint x: 150, endPoint y: 168, distance: 4.4
click at [149, 168] on div "10. Cell Commentary Trapped in a prison cell with the famous wizard! Say the pa…" at bounding box center [184, 175] width 90 height 26
drag, startPoint x: 155, startPoint y: 172, endPoint x: 163, endPoint y: 176, distance: 8.9
click at [161, 176] on div "10. Cell Commentary Trapped in a prison cell with the famous wizard! Say the pa…" at bounding box center [184, 175] width 90 height 26
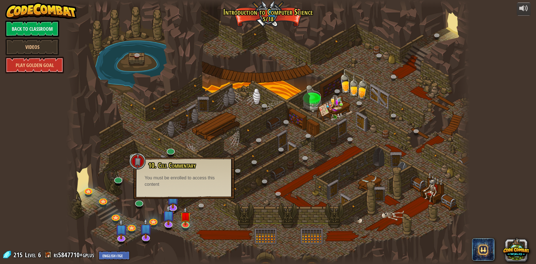
click at [172, 181] on div "You must be enrolled to access this content" at bounding box center [184, 181] width 79 height 13
click at [176, 182] on div "You must be enrolled to access this content" at bounding box center [184, 181] width 79 height 13
click at [187, 216] on img at bounding box center [185, 211] width 11 height 25
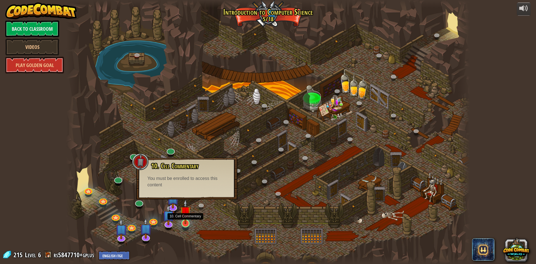
click at [187, 216] on img at bounding box center [185, 211] width 11 height 25
click at [186, 216] on img at bounding box center [185, 211] width 11 height 25
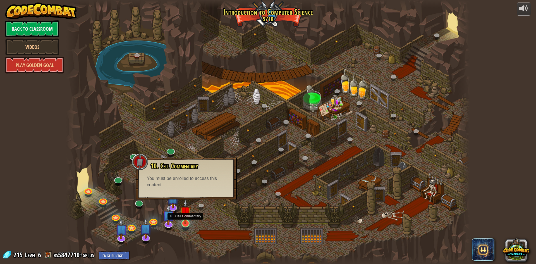
click at [186, 216] on img at bounding box center [185, 211] width 11 height 25
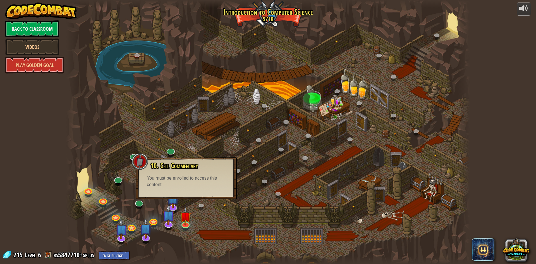
drag, startPoint x: 186, startPoint y: 216, endPoint x: 195, endPoint y: 219, distance: 9.5
click at [195, 219] on div at bounding box center [268, 132] width 404 height 264
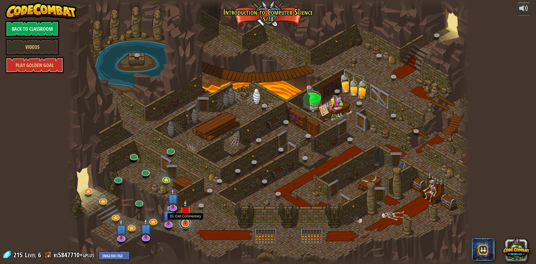
click at [185, 225] on link at bounding box center [184, 222] width 11 height 11
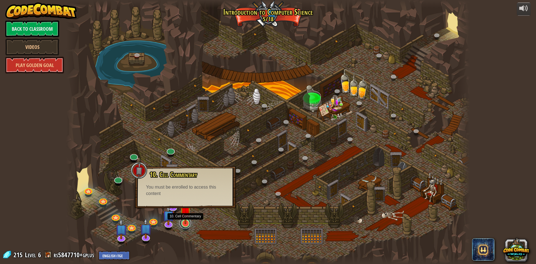
click at [185, 225] on link at bounding box center [184, 222] width 11 height 11
click at [134, 162] on div at bounding box center [139, 170] width 17 height 17
click at [184, 222] on img at bounding box center [185, 211] width 11 height 25
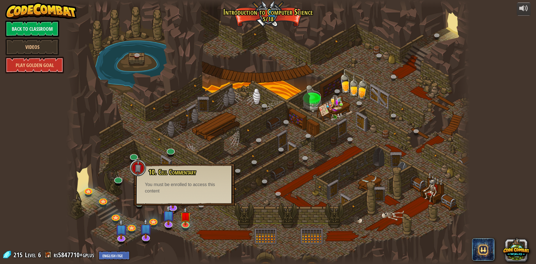
click at [169, 180] on div "10. Cell Commentary Trapped in a prison cell with the famous wizard! Say the pa…" at bounding box center [184, 181] width 90 height 26
click at [169, 178] on div "10. Cell Commentary Trapped in a prison cell with the famous wizard! Say the pa…" at bounding box center [184, 181] width 90 height 26
click at [155, 164] on div "10. Cell Commentary Trapped in a prison cell with the famous wizard! Say the pa…" at bounding box center [184, 185] width 101 height 42
drag, startPoint x: 155, startPoint y: 164, endPoint x: 202, endPoint y: 249, distance: 96.3
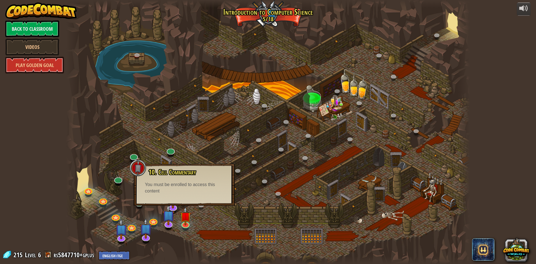
click at [202, 249] on div at bounding box center [268, 132] width 404 height 264
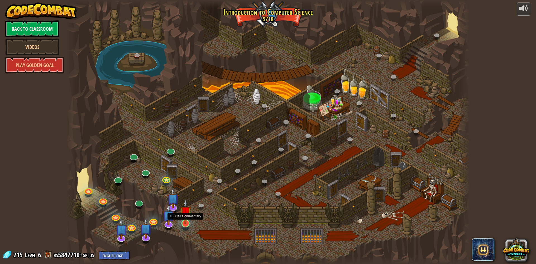
click at [185, 222] on img at bounding box center [185, 211] width 11 height 25
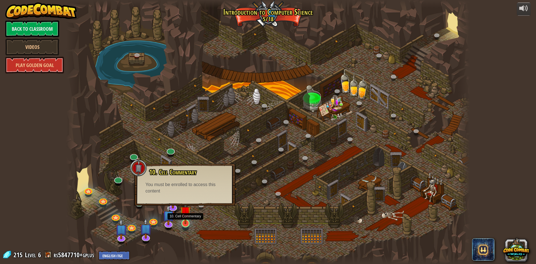
click at [185, 222] on img at bounding box center [185, 211] width 11 height 25
drag, startPoint x: 185, startPoint y: 222, endPoint x: 185, endPoint y: 246, distance: 23.4
click at [185, 246] on div at bounding box center [268, 132] width 404 height 264
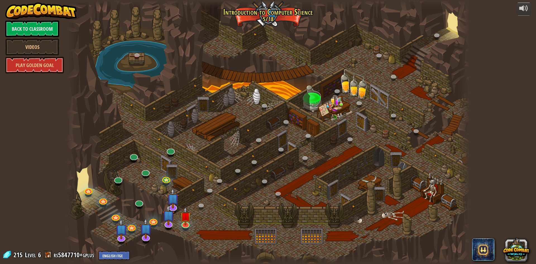
click at [178, 229] on div at bounding box center [268, 132] width 404 height 264
click at [181, 225] on div at bounding box center [185, 223] width 8 height 8
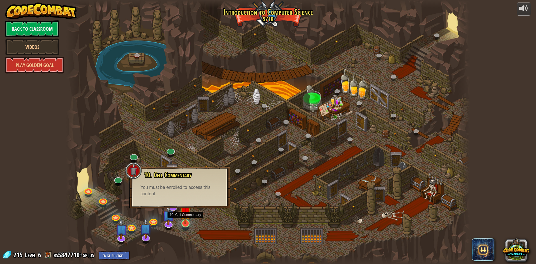
click at [183, 218] on img at bounding box center [185, 211] width 11 height 25
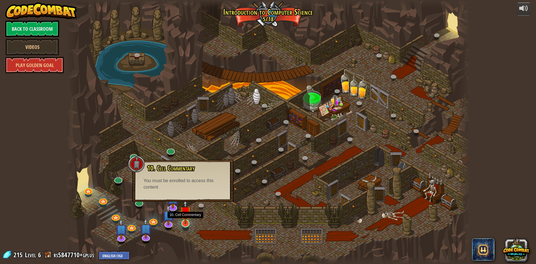
click at [183, 218] on img at bounding box center [185, 211] width 11 height 25
drag, startPoint x: 183, startPoint y: 218, endPoint x: 162, endPoint y: 242, distance: 31.6
click at [162, 242] on div at bounding box center [268, 132] width 404 height 264
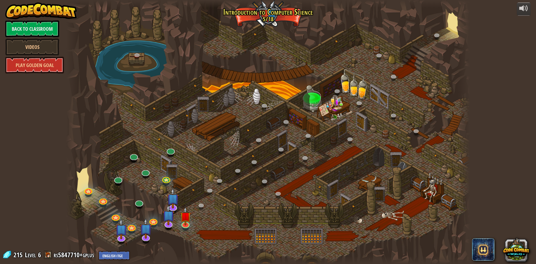
click at [195, 221] on div at bounding box center [268, 132] width 404 height 264
click at [137, 201] on link at bounding box center [138, 201] width 11 height 11
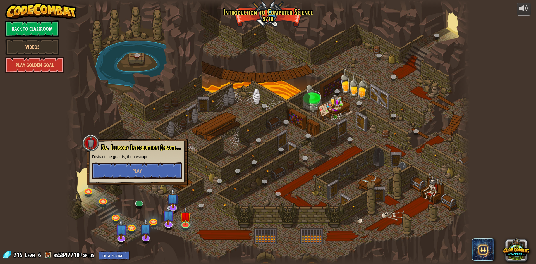
drag, startPoint x: 137, startPoint y: 201, endPoint x: 127, endPoint y: 189, distance: 15.5
click at [127, 189] on div at bounding box center [268, 132] width 404 height 264
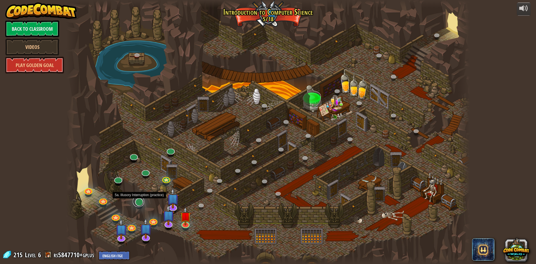
click at [135, 203] on link at bounding box center [138, 201] width 11 height 11
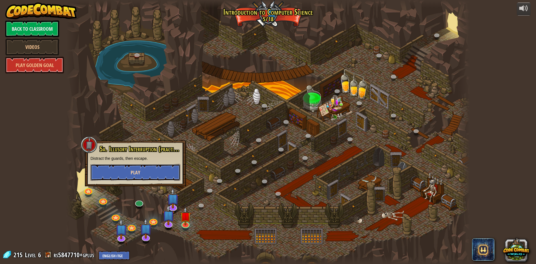
click at [125, 175] on button "Play" at bounding box center [135, 172] width 90 height 17
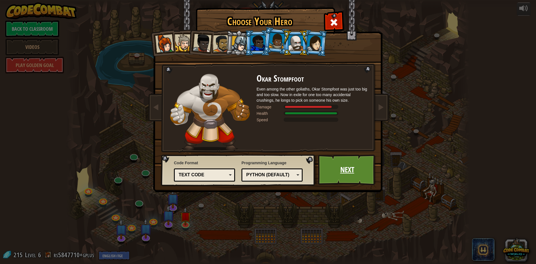
click at [327, 169] on link "Next" at bounding box center [347, 169] width 58 height 31
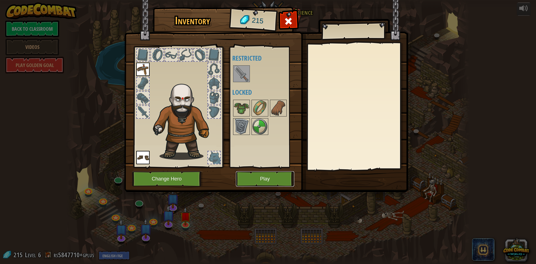
click at [263, 176] on button "Play" at bounding box center [265, 178] width 58 height 15
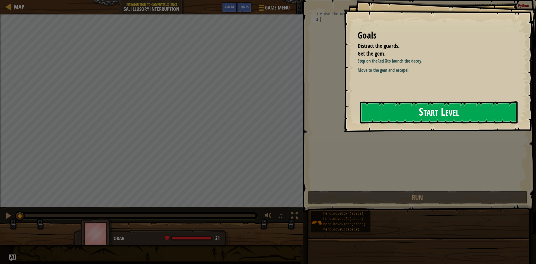
click at [403, 110] on button "Start Level" at bounding box center [438, 112] width 157 height 22
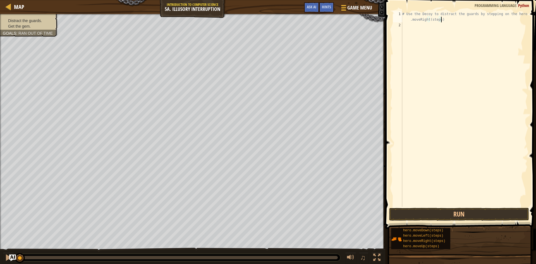
click at [444, 19] on div "# Use the Decoy to distract the guards by stepping on the hero .moveRight(steps)" at bounding box center [464, 117] width 126 height 212
drag, startPoint x: 425, startPoint y: 69, endPoint x: 405, endPoint y: 19, distance: 53.2
click at [405, 20] on div "# Use the Decoy to distract the guards by stepping on the hero .moveRight(steps)" at bounding box center [464, 117] width 126 height 212
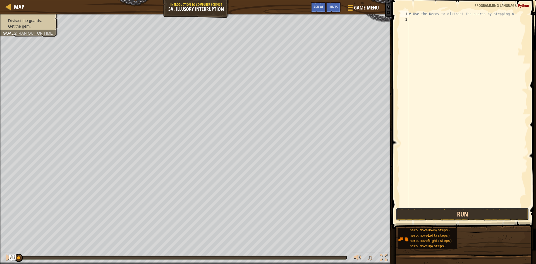
click at [509, 211] on button "Run" at bounding box center [462, 214] width 133 height 13
click at [504, 212] on button "Run" at bounding box center [462, 214] width 133 height 13
click at [498, 214] on button "Running" at bounding box center [462, 214] width 133 height 13
click at [496, 214] on button "Running" at bounding box center [462, 214] width 133 height 13
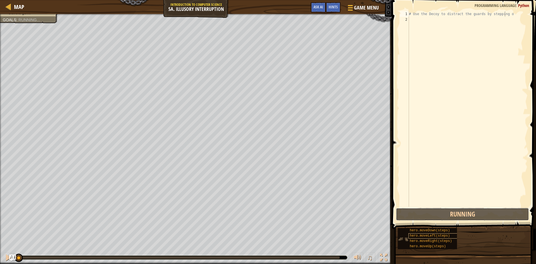
drag, startPoint x: 495, startPoint y: 214, endPoint x: 410, endPoint y: 237, distance: 88.2
click at [493, 214] on button "Running" at bounding box center [462, 214] width 133 height 13
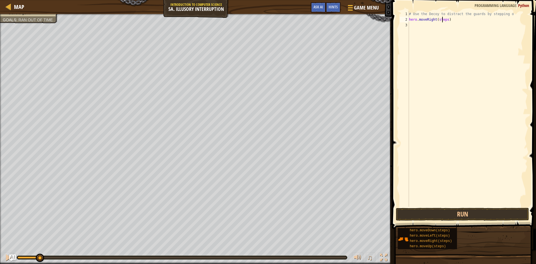
click at [443, 18] on div "# Use the Decoy to distract the guards by stepping o hero . moveRight ( steps )" at bounding box center [468, 114] width 120 height 207
click at [446, 20] on div "# Use the Decoy to distract the guards by stepping o hero . moveRight ( steps )" at bounding box center [468, 114] width 120 height 207
click at [455, 214] on button "Run" at bounding box center [462, 214] width 133 height 13
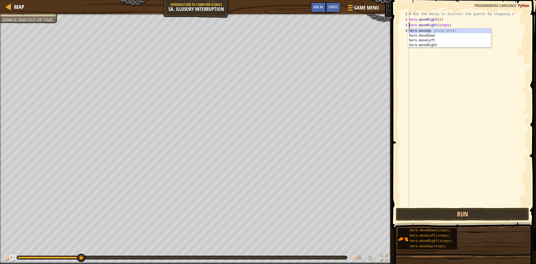
click at [445, 26] on div "# Use the Decoy to distract the guards by stepping o hero . moveRight ( 2 ) her…" at bounding box center [468, 114] width 120 height 207
click at [445, 24] on div "# Use the Decoy to distract the guards by stepping o hero . moveRight ( 2 ) her…" at bounding box center [468, 114] width 120 height 207
type textarea "hero.moveRight(2)"
click at [469, 214] on button "Run" at bounding box center [462, 214] width 133 height 13
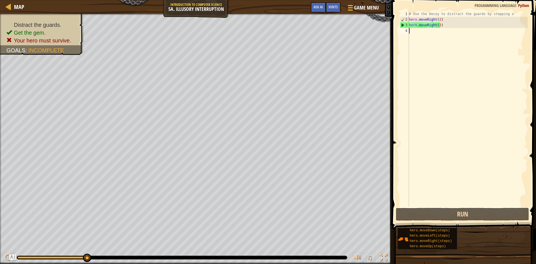
drag, startPoint x: 456, startPoint y: 28, endPoint x: 437, endPoint y: 28, distance: 19.3
click at [446, 28] on div "# Use the Decoy to distract the guards by stepping o hero . moveRight ( 2 ) her…" at bounding box center [468, 114] width 120 height 207
click at [446, 24] on div "# Use the Decoy to distract the guards by stepping o hero . moveRight ( 2 ) her…" at bounding box center [468, 114] width 120 height 207
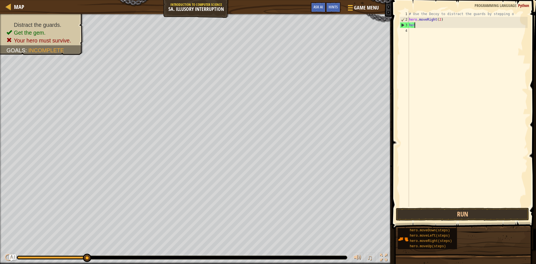
type textarea "h"
click at [438, 19] on div "# Use the Decoy to distract the guards by stepping o hero . moveRight ( 2 )" at bounding box center [468, 114] width 120 height 207
click at [445, 23] on div "# Use the Decoy to distract the guards by stepping o hero . moveRight ( ) hero …" at bounding box center [468, 108] width 120 height 195
click at [450, 214] on button "Run" at bounding box center [462, 214] width 133 height 13
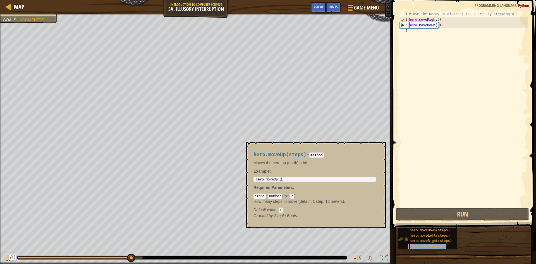
click at [444, 246] on div "hero.moveUp(steps)" at bounding box center [435, 246] width 54 height 5
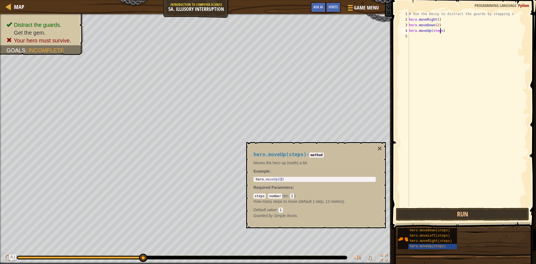
click at [439, 30] on div "# Use the Decoy to distract the guards by stepping o hero . moveRight ( ) hero …" at bounding box center [468, 114] width 120 height 207
click at [445, 36] on div "# Use the Decoy to distract the guards by stepping o hero . moveRight ( ) hero …" at bounding box center [468, 114] width 120 height 207
type textarea "hero.moveRight(4)"
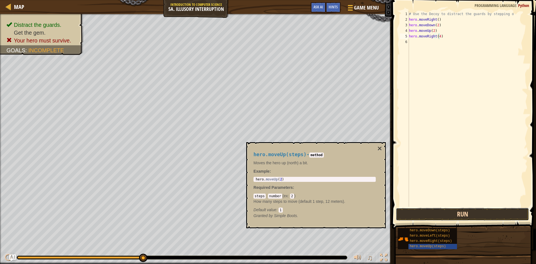
click at [439, 215] on button "Run" at bounding box center [462, 214] width 133 height 13
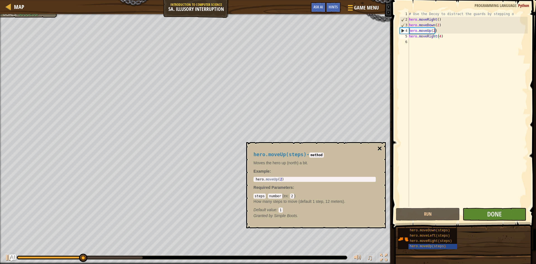
click at [379, 145] on button "×" at bounding box center [379, 149] width 4 height 8
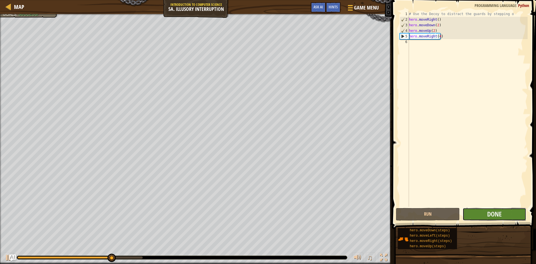
click at [476, 214] on button "Done" at bounding box center [495, 214] width 64 height 13
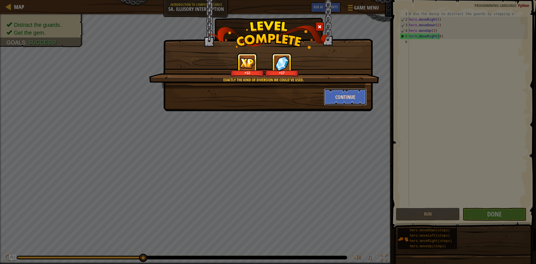
click at [349, 92] on button "Continue" at bounding box center [345, 96] width 43 height 17
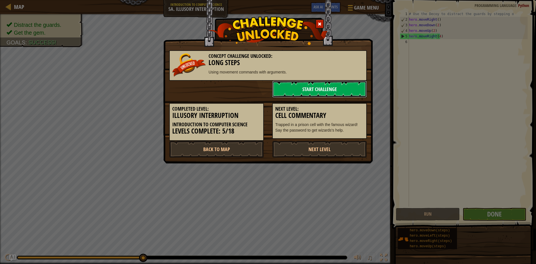
click at [349, 88] on link "Start Challenge" at bounding box center [319, 89] width 95 height 17
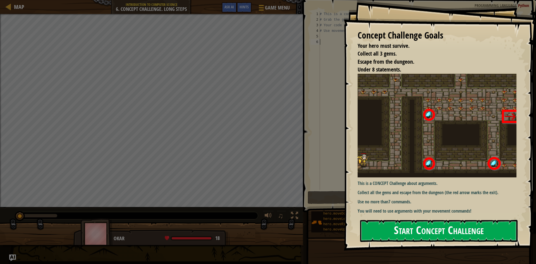
click at [452, 235] on button "Start Concept Challenge" at bounding box center [438, 231] width 157 height 22
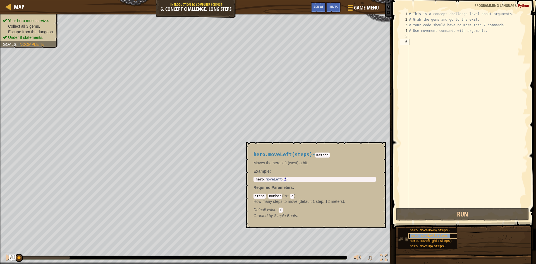
click at [445, 238] on div "hero.moveLeft(steps)" at bounding box center [435, 235] width 54 height 5
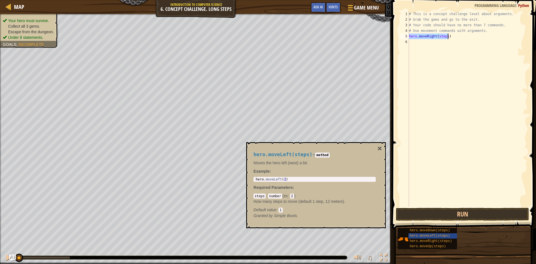
click at [445, 35] on div "# This is a concept challenge level about arguments. # Grab the gems and go to …" at bounding box center [468, 108] width 120 height 195
click at [446, 36] on div "# This is a concept challenge level about arguments. # Grab the gems and go to …" at bounding box center [468, 114] width 120 height 207
click at [440, 42] on div "# This is a concept challenge level about arguments. # Grab the gems and go to …" at bounding box center [468, 114] width 120 height 207
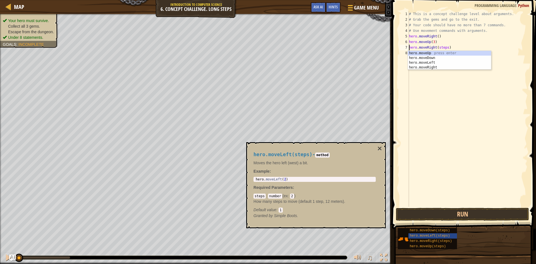
click at [446, 49] on div "# This is a concept challenge level about arguments. # Grab the gems and go to …" at bounding box center [468, 114] width 120 height 207
click at [443, 53] on div "# This is a concept challenge level about arguments. # Grab the gems and go to …" at bounding box center [468, 114] width 120 height 207
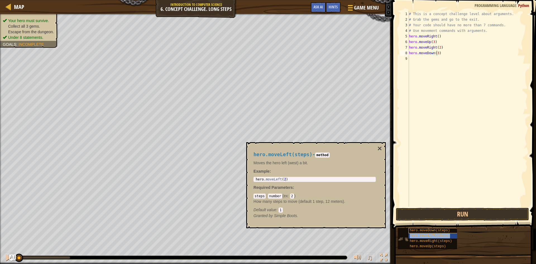
type textarea "hero.moveDown(3hero.moveLeft(steps))"
click at [444, 58] on div "# This is a concept challenge level about arguments. # Grab the gems and go to …" at bounding box center [468, 114] width 118 height 207
click at [446, 59] on div "# This is a concept challenge level about arguments. # Grab the gems and go to …" at bounding box center [468, 114] width 118 height 207
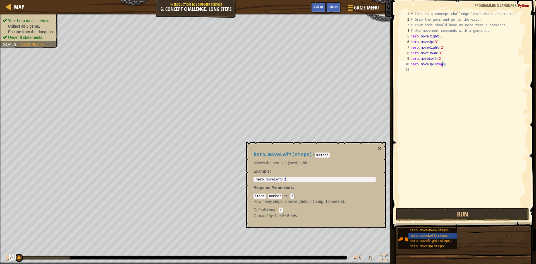
click at [442, 65] on div "# This is a concept challenge level about arguments. # Grab the gems and go to …" at bounding box center [468, 114] width 118 height 207
drag, startPoint x: 455, startPoint y: 210, endPoint x: 457, endPoint y: 199, distance: 11.0
click at [457, 205] on div "hero.moveUp(2) 1 2 3 4 5 6 7 8 9 10 11 # This is a concept challenge level abou…" at bounding box center [463, 125] width 146 height 245
click at [453, 213] on button "Run" at bounding box center [462, 214] width 133 height 13
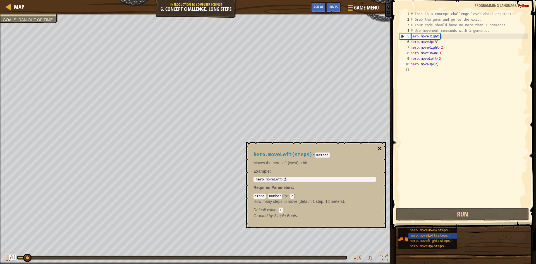
click at [378, 145] on button "×" at bounding box center [379, 149] width 4 height 8
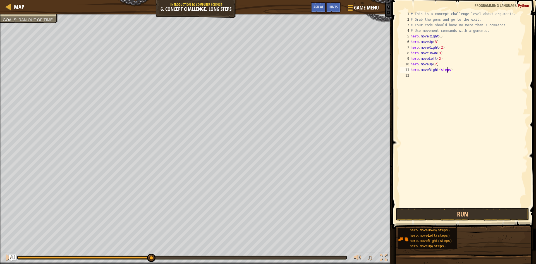
click at [447, 68] on div "# This is a concept challenge level about arguments. # Grab the gems and go to …" at bounding box center [468, 114] width 118 height 207
type textarea "hero.moveRight(2)"
click at [19, 255] on div "♫" at bounding box center [196, 256] width 392 height 17
click at [14, 255] on img "Ask AI" at bounding box center [12, 257] width 7 height 7
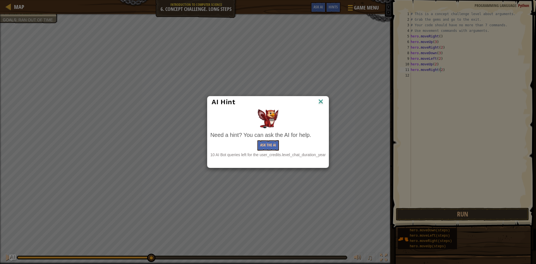
click at [321, 97] on div "AI Hint" at bounding box center [267, 101] width 121 height 11
click at [320, 97] on div "AI Hint" at bounding box center [267, 101] width 121 height 11
click at [320, 101] on img at bounding box center [320, 102] width 7 height 8
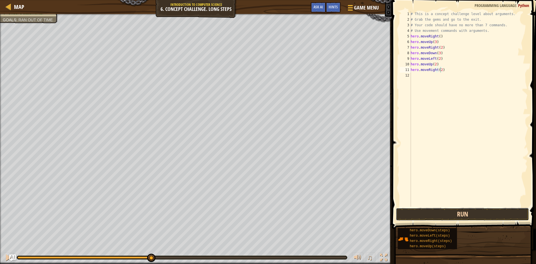
click at [425, 215] on button "Run" at bounding box center [462, 214] width 133 height 13
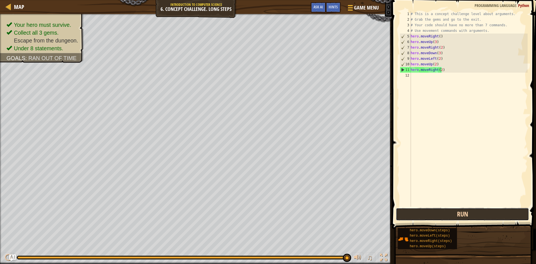
click at [433, 213] on button "Run" at bounding box center [462, 214] width 133 height 13
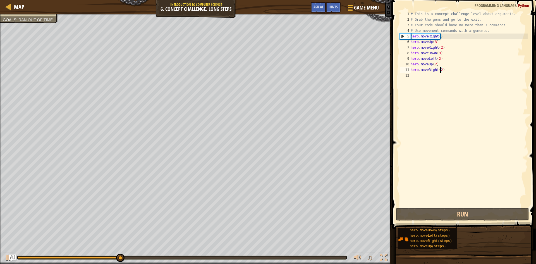
click at [440, 70] on div "# This is a concept challenge level about arguments. # Grab the gems and go to …" at bounding box center [468, 114] width 118 height 207
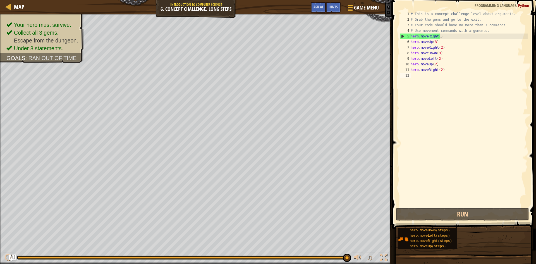
click at [440, 73] on div "# This is a concept challenge level about arguments. # Grab the gems and go to …" at bounding box center [468, 114] width 118 height 207
click at [439, 70] on div "# This is a concept challenge level about arguments. # Grab the gems and go to …" at bounding box center [468, 114] width 118 height 207
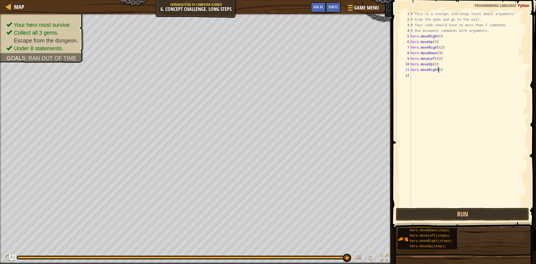
scroll to position [3, 2]
click at [449, 214] on button "Run" at bounding box center [462, 214] width 133 height 13
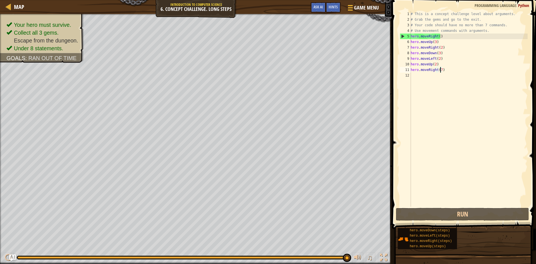
click at [440, 69] on div "# This is a concept challenge level about arguments. # Grab the gems and go to …" at bounding box center [468, 114] width 118 height 207
click at [437, 36] on div "# This is a concept challenge level about arguments. # Grab the gems and go to …" at bounding box center [468, 114] width 118 height 207
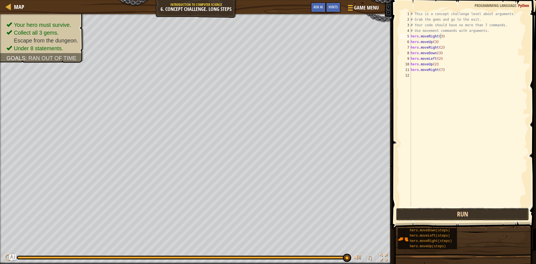
click at [450, 210] on button "Run" at bounding box center [462, 214] width 133 height 13
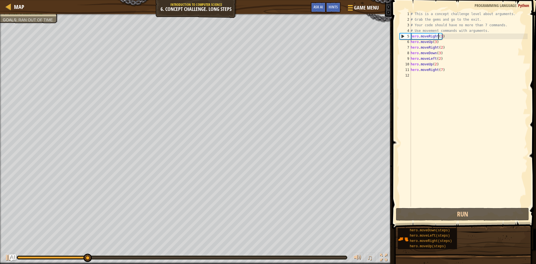
click at [439, 36] on div "# This is a concept challenge level about arguments. # Grab the gems and go to …" at bounding box center [468, 114] width 118 height 207
click at [440, 36] on div "# This is a concept challenge level about arguments. # Grab the gems and go to …" at bounding box center [468, 114] width 118 height 207
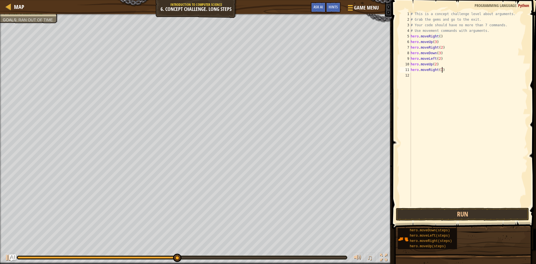
click at [444, 70] on div "# This is a concept challenge level about arguments. # Grab the gems and go to …" at bounding box center [468, 114] width 118 height 207
type textarea "h"
click at [444, 68] on div "# This is a concept challenge level about arguments. # Grab the gems and go to …" at bounding box center [468, 108] width 118 height 195
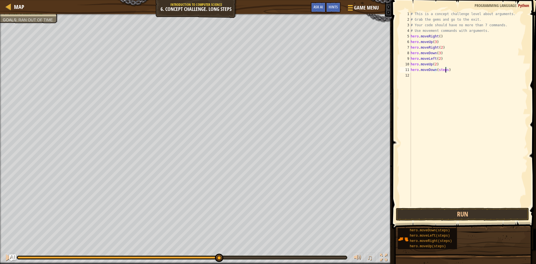
click at [445, 68] on div "# This is a concept challenge level about arguments. # Grab the gems and go to …" at bounding box center [468, 114] width 118 height 207
click at [447, 75] on div "# This is a concept challenge level about arguments. # Grab the gems and go to …" at bounding box center [468, 114] width 118 height 207
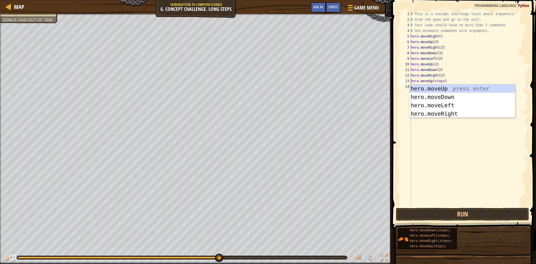
click at [441, 81] on div "# This is a concept challenge level about arguments. # Grab the gems and go to …" at bounding box center [468, 114] width 118 height 207
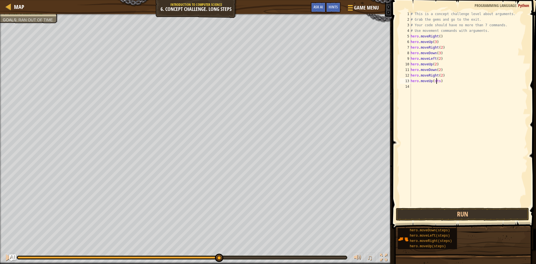
scroll to position [3, 2]
click at [433, 81] on div "# This is a concept challenge level about arguments. # Grab the gems and go to …" at bounding box center [468, 114] width 118 height 207
click at [434, 81] on div "# This is a concept challenge level about arguments. # Grab the gems and go to …" at bounding box center [468, 114] width 118 height 207
click at [447, 208] on button "Run" at bounding box center [462, 214] width 133 height 13
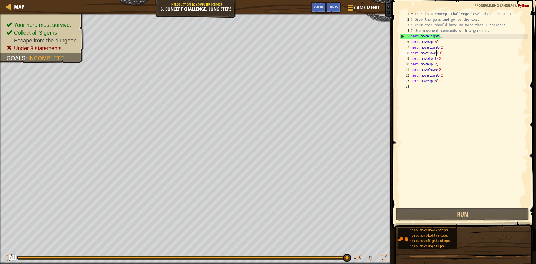
click at [437, 53] on div "# This is a concept challenge level about arguments. # Grab the gems and go to …" at bounding box center [468, 114] width 118 height 207
click at [438, 53] on div "# This is a concept challenge level about arguments. # Grab the gems and go to …" at bounding box center [468, 114] width 118 height 207
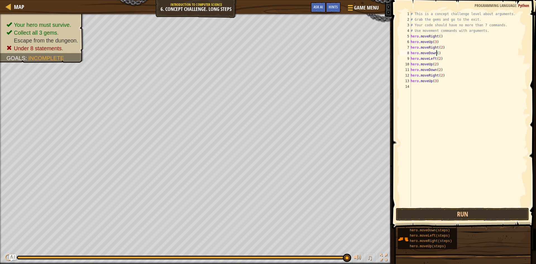
type textarea "hero.moveDown(2)"
click at [458, 204] on div "# This is a concept challenge level about arguments. # Grab the gems and go to …" at bounding box center [468, 114] width 118 height 207
click at [458, 208] on button "Run" at bounding box center [462, 214] width 133 height 13
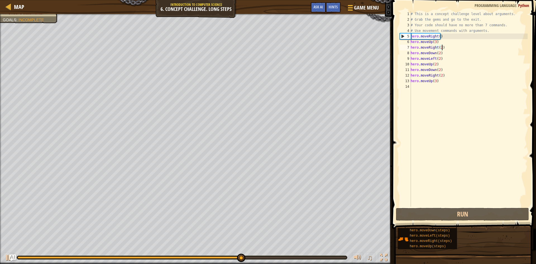
click at [442, 48] on div "# This is a concept challenge level about arguments. # Grab the gems and go to …" at bounding box center [468, 114] width 118 height 207
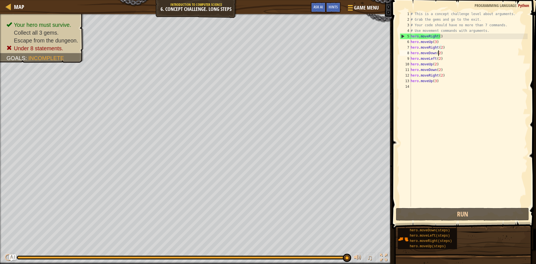
click at [438, 52] on div "# This is a concept challenge level about arguments. # Grab the gems and go to …" at bounding box center [468, 114] width 118 height 207
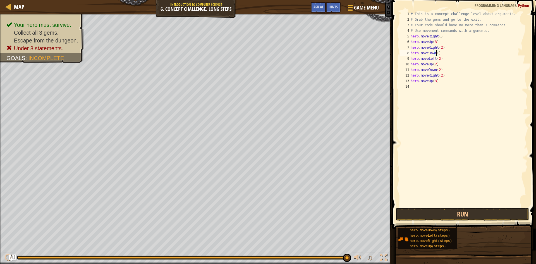
scroll to position [3, 2]
click at [441, 207] on span at bounding box center [464, 106] width 149 height 245
click at [441, 212] on button "Run" at bounding box center [462, 214] width 133 height 13
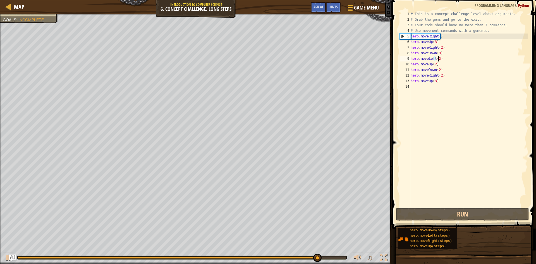
click at [438, 58] on div "# This is a concept challenge level about arguments. # Grab the gems and go to …" at bounding box center [468, 114] width 118 height 207
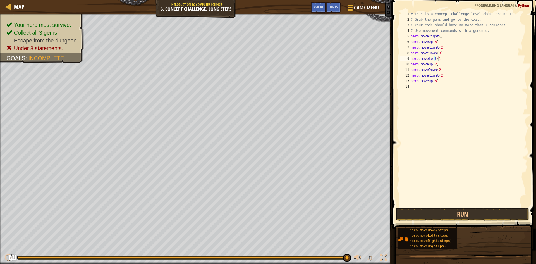
click at [451, 207] on span at bounding box center [464, 106] width 149 height 245
click at [451, 211] on button "Run" at bounding box center [462, 214] width 133 height 13
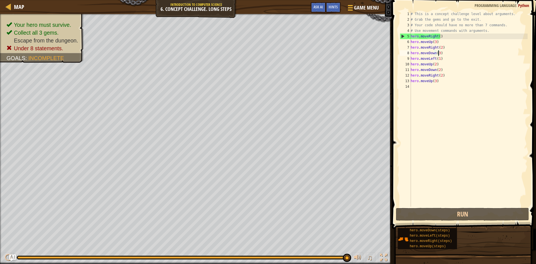
click at [438, 51] on div "# This is a concept challenge level about arguments. # Grab the gems and go to …" at bounding box center [468, 114] width 118 height 207
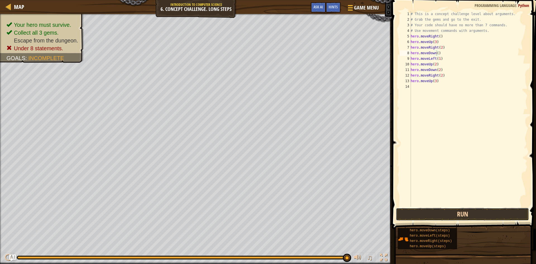
click at [454, 208] on button "Run" at bounding box center [462, 214] width 133 height 13
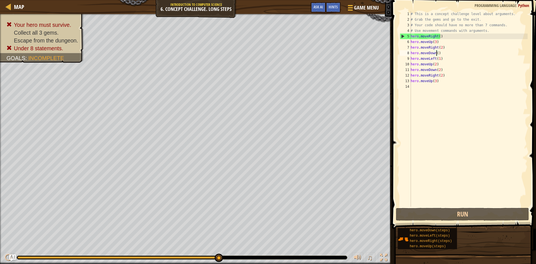
click at [439, 57] on div "# This is a concept challenge level about arguments. # Grab the gems and go to …" at bounding box center [468, 114] width 118 height 207
click at [442, 60] on div "# This is a concept challenge level about arguments. # Grab the gems and go to …" at bounding box center [468, 114] width 118 height 207
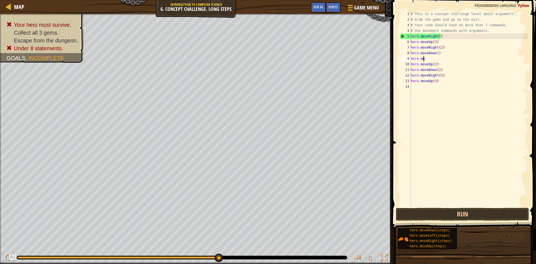
scroll to position [3, 0]
type textarea "h"
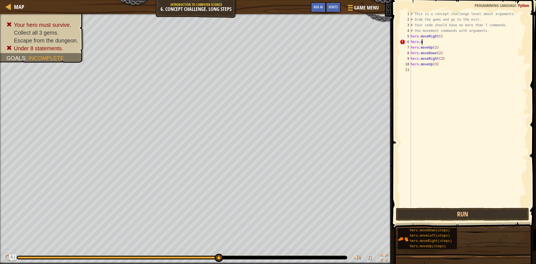
type textarea "h"
click at [440, 52] on div "# This is a concept challenge level about arguments. # Grab the gems and go to …" at bounding box center [468, 114] width 120 height 207
type textarea "h"
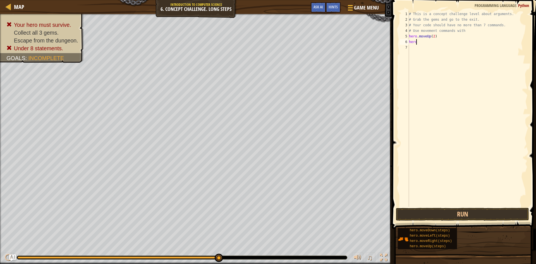
type textarea "h"
click at [434, 210] on button "Run" at bounding box center [462, 214] width 133 height 13
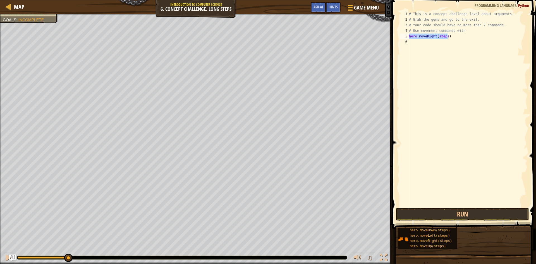
click at [446, 33] on div "# This is a concept challenge level about arguments. # Grab the gems and go to …" at bounding box center [468, 108] width 120 height 195
click at [440, 43] on div "# This is a concept challenge level about arguments. # Grab the gems and go to …" at bounding box center [468, 114] width 120 height 207
click at [446, 47] on div "# This is a concept challenge level about arguments. # Grab the gems and go to …" at bounding box center [468, 114] width 120 height 207
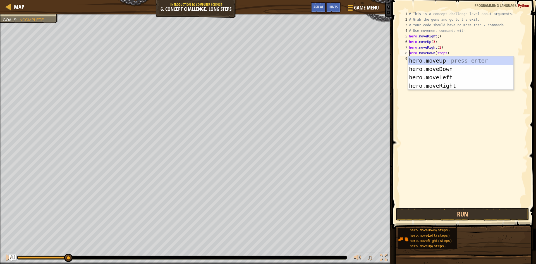
click at [444, 53] on div "# This is a concept challenge level about arguments. # Grab the gems and go to …" at bounding box center [468, 114] width 120 height 207
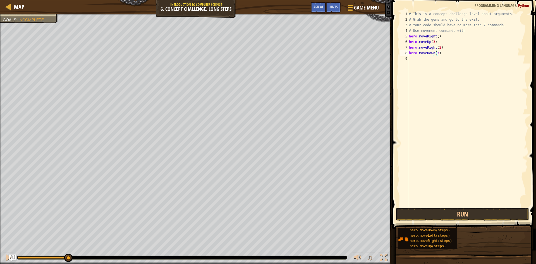
scroll to position [3, 2]
click at [445, 58] on div "# This is a concept challenge level about arguments. # Grab the gems and go to …" at bounding box center [468, 114] width 118 height 207
click at [446, 65] on div "# This is a concept challenge level about arguments. # Grab the gems and go to …" at bounding box center [468, 114] width 118 height 207
click at [447, 70] on div "# This is a concept challenge level about arguments. # Grab the gems and go to …" at bounding box center [468, 114] width 118 height 207
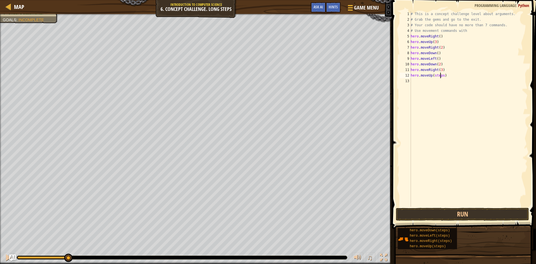
click at [441, 75] on div "# This is a concept challenge level about arguments. # Grab the gems and go to …" at bounding box center [468, 114] width 118 height 207
click at [442, 75] on div "# This is a concept challenge level about arguments. # Grab the gems and go to …" at bounding box center [468, 114] width 118 height 207
click at [447, 80] on div "# This is a concept challenge level about arguments. # Grab the gems and go to …" at bounding box center [468, 114] width 118 height 207
click at [443, 212] on button "Run" at bounding box center [462, 214] width 133 height 13
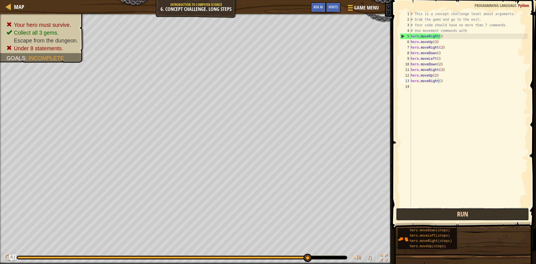
click at [447, 217] on button "Run" at bounding box center [462, 214] width 133 height 13
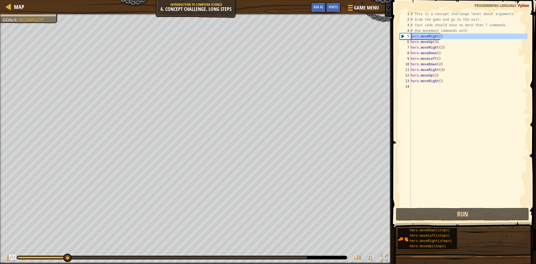
click at [402, 37] on div "5" at bounding box center [405, 36] width 11 height 6
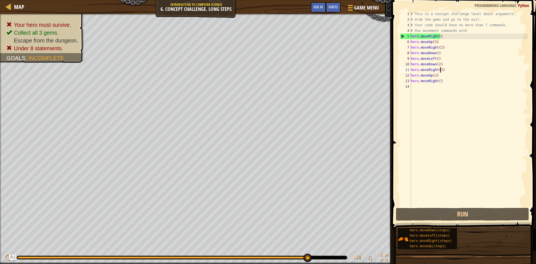
click at [440, 68] on div "# This is a concept challenge level about arguments. # Grab the gems and go to …" at bounding box center [468, 114] width 118 height 207
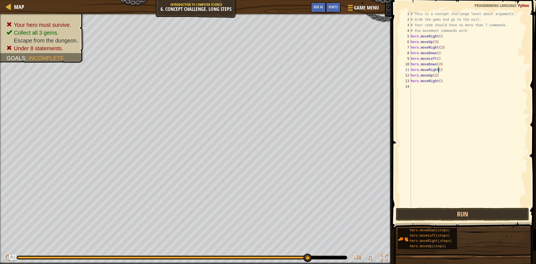
scroll to position [3, 2]
drag, startPoint x: 446, startPoint y: 212, endPoint x: 444, endPoint y: 207, distance: 6.0
click at [444, 210] on button "Run" at bounding box center [462, 214] width 133 height 13
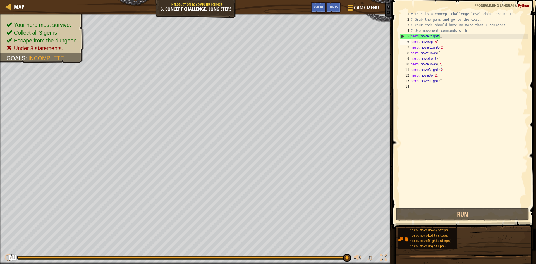
click at [435, 41] on div "# This is a concept challenge level about arguments. # Grab the gems and go to …" at bounding box center [468, 114] width 118 height 207
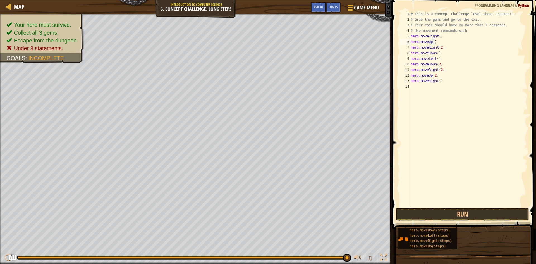
scroll to position [3, 2]
click at [446, 212] on button "Run" at bounding box center [462, 214] width 133 height 13
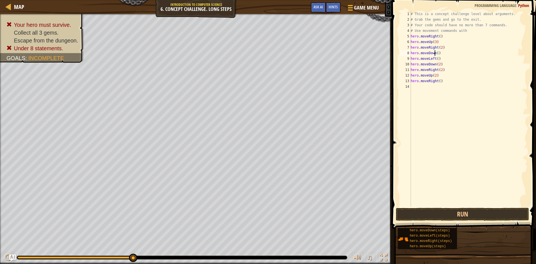
click at [435, 53] on div "# This is a concept challenge level about arguments. # Grab the gems and go to …" at bounding box center [468, 114] width 118 height 207
click at [436, 54] on div "# This is a concept challenge level about arguments. # Grab the gems and go to …" at bounding box center [468, 114] width 118 height 207
click at [441, 64] on div "# This is a concept challenge level about arguments. # Grab the gems and go to …" at bounding box center [468, 114] width 118 height 207
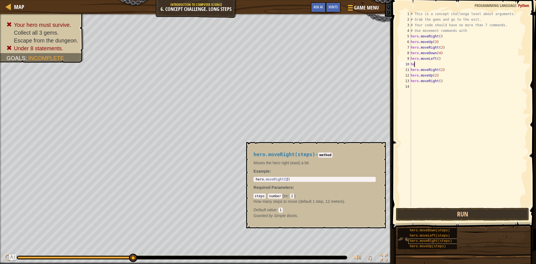
scroll to position [3, 0]
type textarea "h"
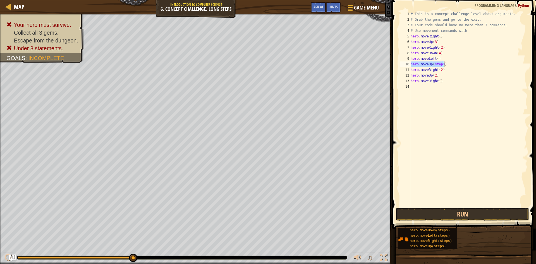
click at [441, 65] on div "# This is a concept challenge level about arguments. # Grab the gems and go to …" at bounding box center [468, 108] width 118 height 195
click at [442, 64] on div "# This is a concept challenge level about arguments. # Grab the gems and go to …" at bounding box center [468, 114] width 118 height 207
click at [443, 68] on div "# This is a concept challenge level about arguments. # Grab the gems and go to …" at bounding box center [468, 114] width 118 height 207
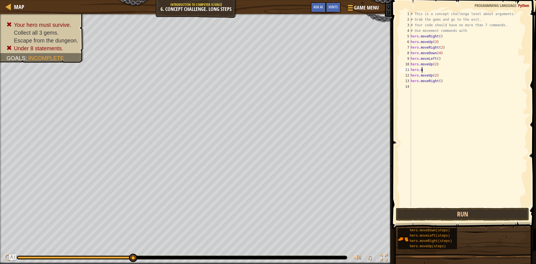
type textarea "h"
click at [445, 70] on div "# This is a concept challenge level about arguments. # Grab the gems and go to …" at bounding box center [468, 108] width 118 height 195
click at [446, 70] on div "# This is a concept challenge level about arguments. # Grab the gems and go to …" at bounding box center [468, 114] width 118 height 207
drag, startPoint x: 446, startPoint y: 70, endPoint x: 444, endPoint y: 68, distance: 3.6
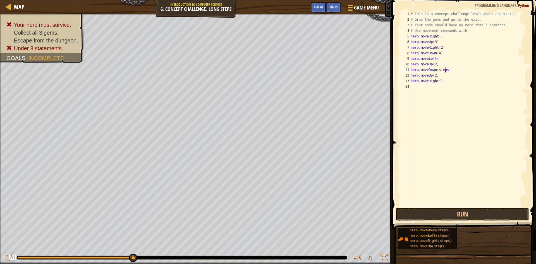
click at [444, 68] on div "# This is a concept challenge level about arguments. # Grab the gems and go to …" at bounding box center [468, 114] width 118 height 207
click at [446, 69] on div "# This is a concept challenge level about arguments. # Grab the gems and go to …" at bounding box center [468, 108] width 118 height 195
click at [437, 75] on div "# This is a concept challenge level about arguments. # Grab the gems and go to …" at bounding box center [468, 114] width 118 height 207
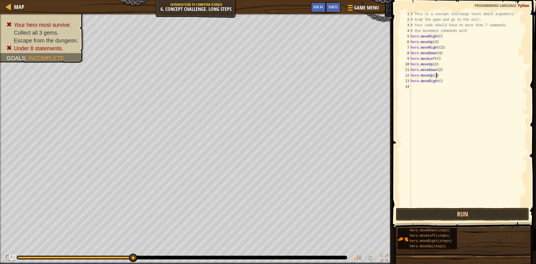
click at [437, 76] on div "# This is a concept challenge level about arguments. # Grab the gems and go to …" at bounding box center [468, 114] width 118 height 207
type textarea "h"
click at [452, 212] on button "Run" at bounding box center [462, 214] width 133 height 13
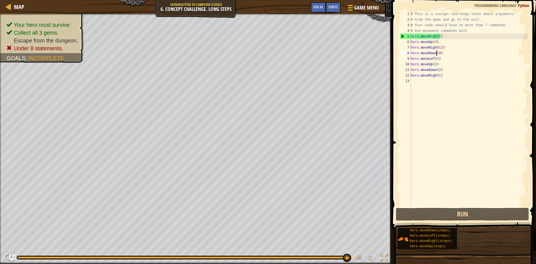
click at [437, 54] on div "# This is a concept challenge level about arguments. # Grab the gems and go to …" at bounding box center [468, 114] width 118 height 207
click at [439, 54] on div "# This is a concept challenge level about arguments. # Grab the gems and go to …" at bounding box center [468, 114] width 118 height 207
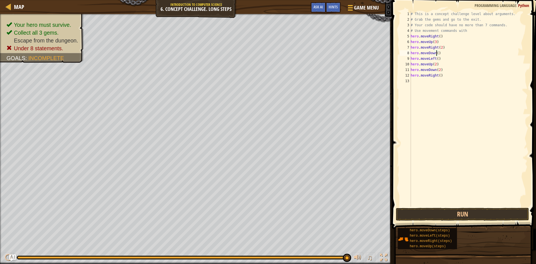
scroll to position [3, 2]
click at [432, 210] on button "Run" at bounding box center [462, 214] width 133 height 13
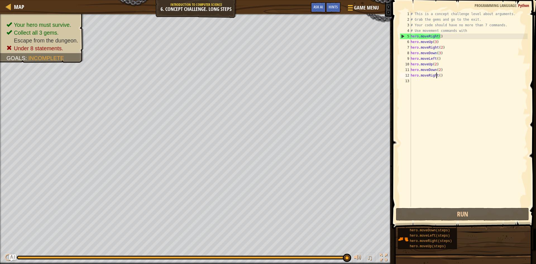
click at [437, 75] on div "# This is a concept challenge level about arguments. # Grab the gems and go to …" at bounding box center [468, 114] width 118 height 207
click at [437, 77] on div "# This is a concept challenge level about arguments. # Grab the gems and go to …" at bounding box center [468, 114] width 118 height 207
click at [438, 74] on div "# This is a concept challenge level about arguments. # Grab the gems and go to …" at bounding box center [468, 114] width 118 height 207
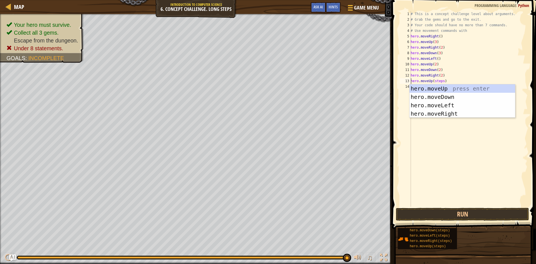
click at [441, 81] on div "# This is a concept challenge level about arguments. # Grab the gems and go to …" at bounding box center [468, 114] width 118 height 207
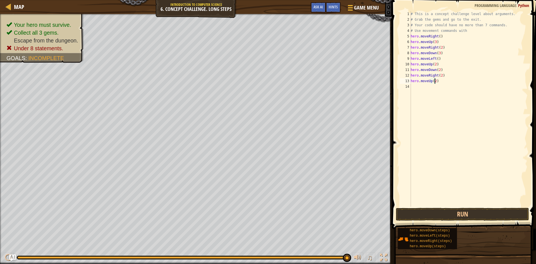
scroll to position [3, 2]
click at [447, 86] on div "# This is a concept challenge level about arguments. # Grab the gems and go to …" at bounding box center [468, 114] width 118 height 207
click at [431, 209] on button "Run" at bounding box center [462, 214] width 133 height 13
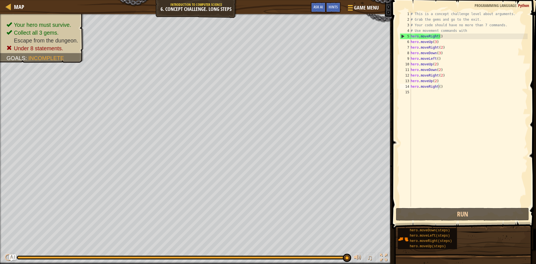
click at [17, 257] on div at bounding box center [182, 257] width 330 height 3
click at [13, 256] on img "Ask AI" at bounding box center [12, 257] width 7 height 7
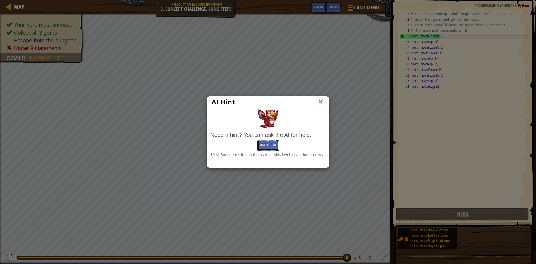
click at [267, 145] on button "Ask the AI" at bounding box center [267, 145] width 21 height 10
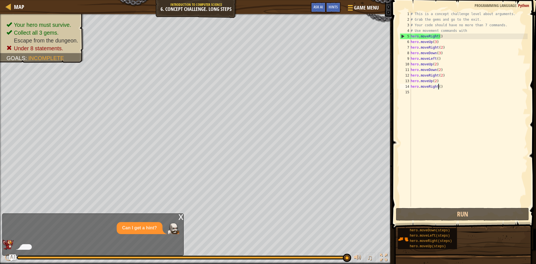
click at [30, 229] on div "Can I get a hint?" at bounding box center [92, 228] width 178 height 12
click at [117, 243] on div at bounding box center [92, 245] width 178 height 10
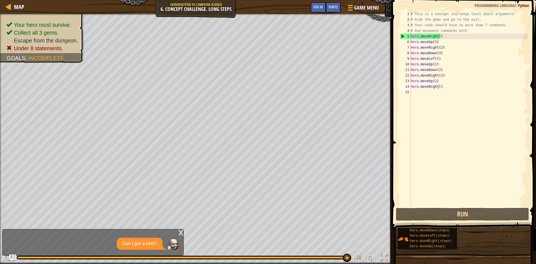
click at [137, 247] on div "Can I get a hint?" at bounding box center [92, 244] width 178 height 12
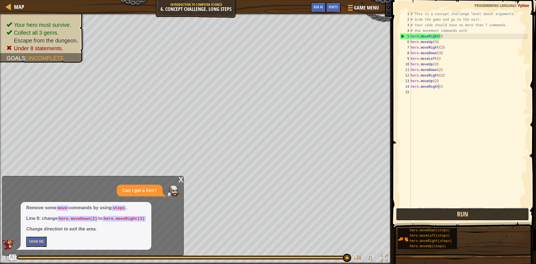
click at [423, 212] on button "Run" at bounding box center [462, 214] width 133 height 13
click at [438, 58] on div "# This is a concept challenge level about arguments. # Grab the gems and go to …" at bounding box center [468, 114] width 118 height 207
type textarea "h"
click at [446, 57] on div "# This is a concept challenge level about arguments. # Grab the gems and go to …" at bounding box center [468, 108] width 118 height 195
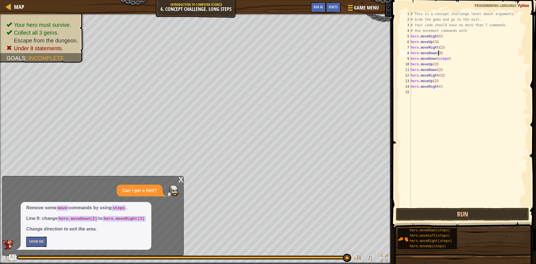
click at [438, 53] on div "# This is a concept challenge level about arguments. # Grab the gems and go to …" at bounding box center [468, 114] width 118 height 207
click at [451, 59] on div "# This is a concept challenge level about arguments. # Grab the gems and go to …" at bounding box center [468, 114] width 118 height 207
type textarea "h"
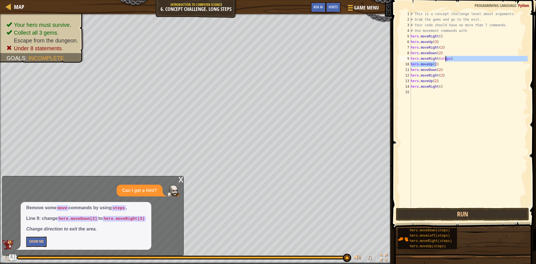
click at [446, 61] on div "# This is a concept challenge level about arguments. # Grab the gems and go to …" at bounding box center [468, 114] width 118 height 207
click at [447, 56] on div "# This is a concept challenge level about arguments. # Grab the gems and go to …" at bounding box center [468, 108] width 118 height 195
type textarea "hero.moveRight(3)"
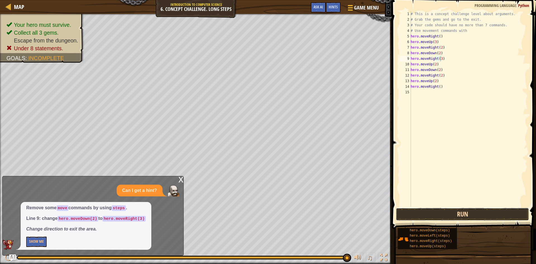
click at [415, 213] on button "Run" at bounding box center [462, 214] width 133 height 13
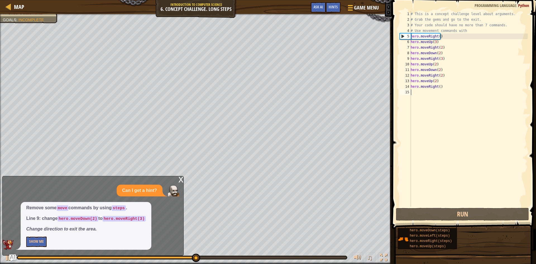
click at [444, 91] on div "# This is a concept challenge level about arguments. # Grab the gems and go to …" at bounding box center [468, 114] width 118 height 207
click at [441, 88] on div "# This is a concept challenge level about arguments. # Grab the gems and go to …" at bounding box center [468, 114] width 118 height 207
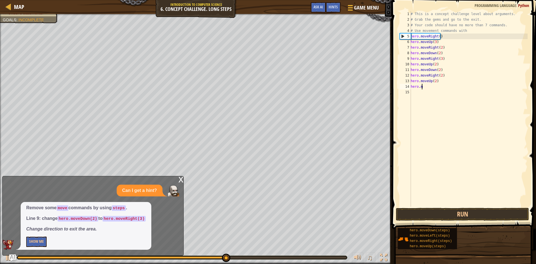
type textarea "h"
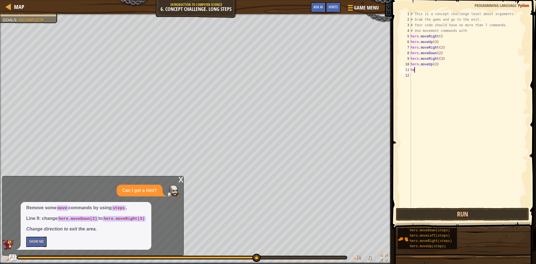
type textarea "h"
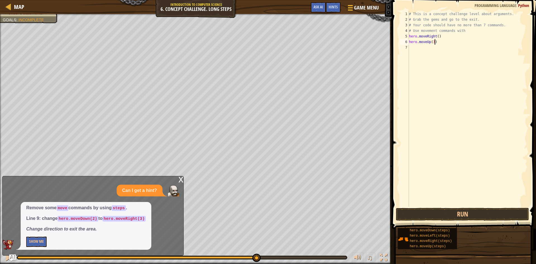
type textarea "h"
click at [30, 238] on button "Show Me" at bounding box center [36, 241] width 20 height 10
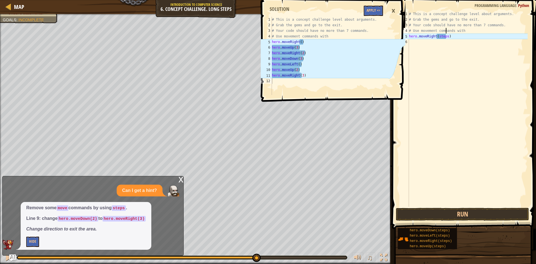
drag, startPoint x: 446, startPoint y: 33, endPoint x: 446, endPoint y: 39, distance: 6.2
click at [446, 35] on div "# This is a concept challenge level about arguments. # Grab the gems and go to …" at bounding box center [468, 114] width 120 height 207
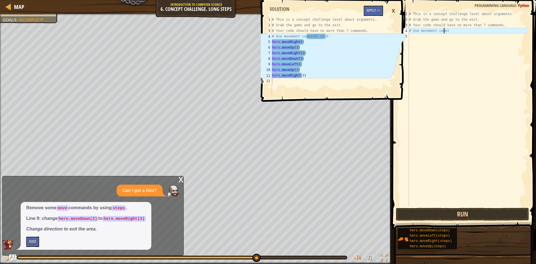
type textarea "# Use movement com)"
